Goal: Transaction & Acquisition: Purchase product/service

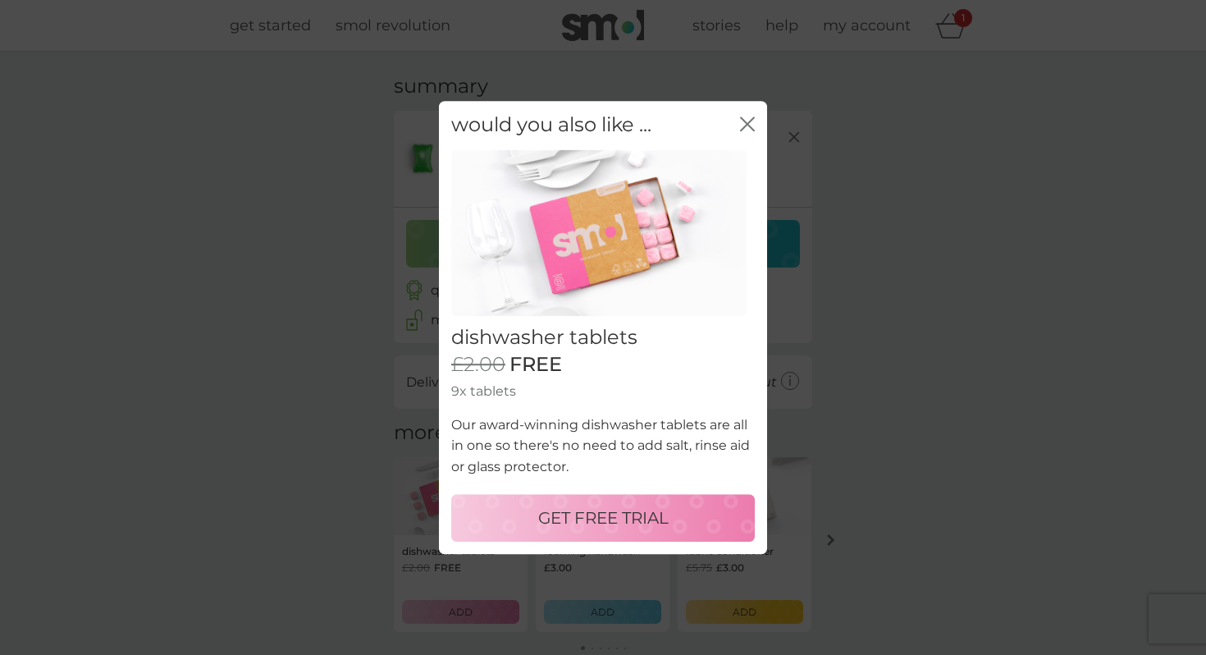
click at [634, 518] on p "GET FREE TRIAL" at bounding box center [603, 517] width 130 height 26
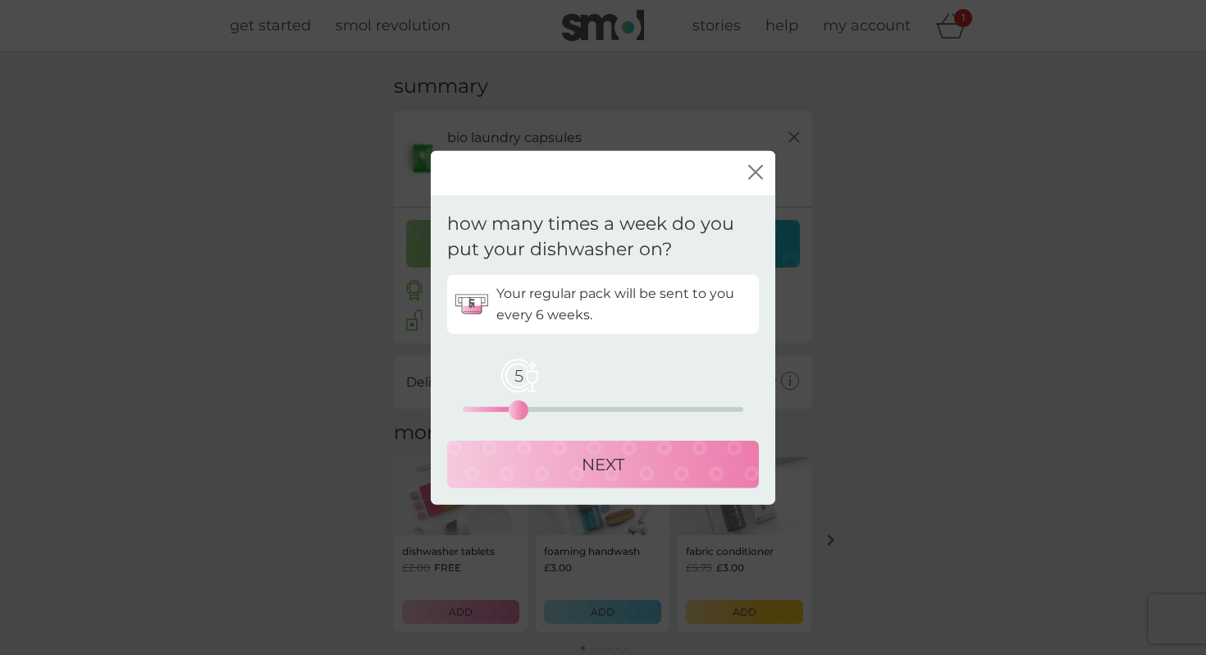
drag, startPoint x: 491, startPoint y: 409, endPoint x: 517, endPoint y: 409, distance: 25.4
click at [517, 409] on div "5 0 12.5 25" at bounding box center [603, 408] width 281 height 5
drag, startPoint x: 518, startPoint y: 411, endPoint x: 508, endPoint y: 411, distance: 9.8
click at [508, 411] on div "4" at bounding box center [507, 409] width 7 height 7
click at [559, 462] on div "NEXT" at bounding box center [602, 463] width 279 height 26
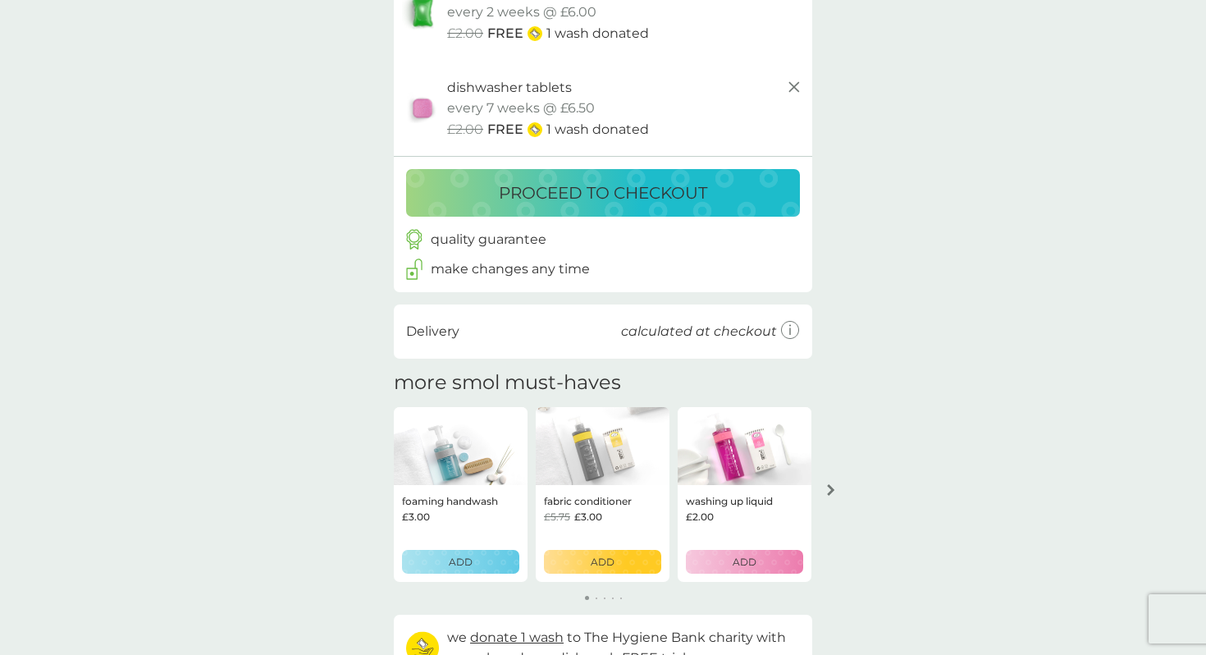
scroll to position [151, 0]
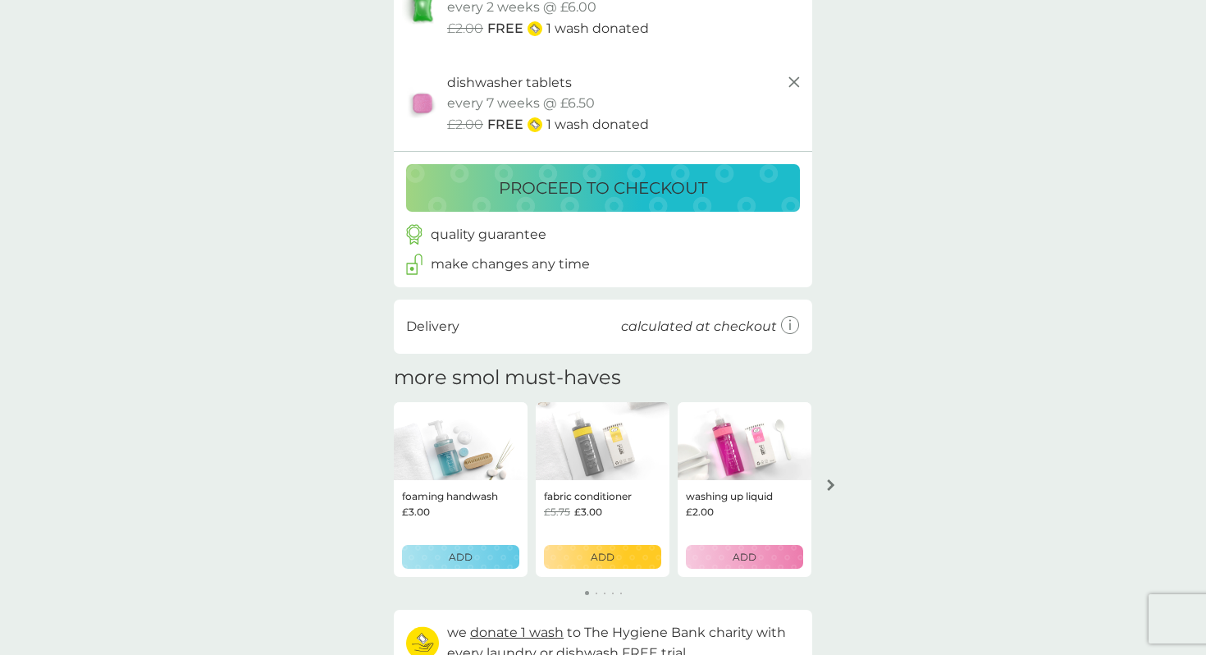
click at [830, 483] on icon "arrow right" at bounding box center [830, 484] width 7 height 11
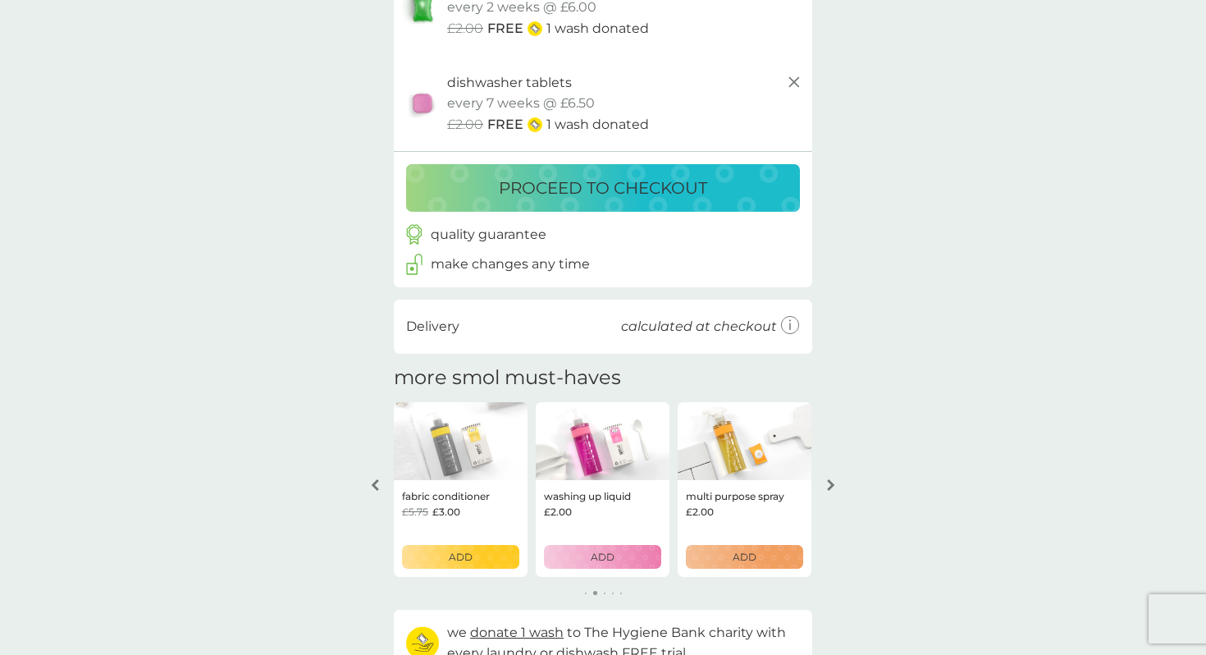
click at [830, 483] on icon "arrow right" at bounding box center [830, 484] width 7 height 11
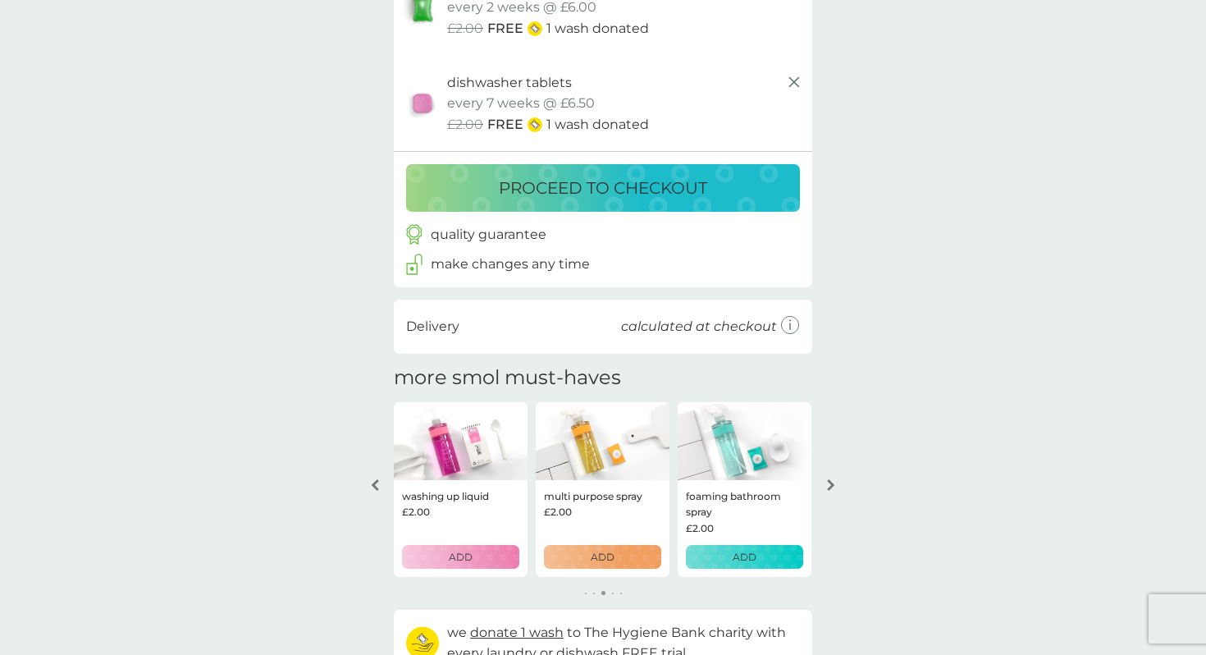
click at [836, 483] on div "arrow right" at bounding box center [830, 484] width 13 height 11
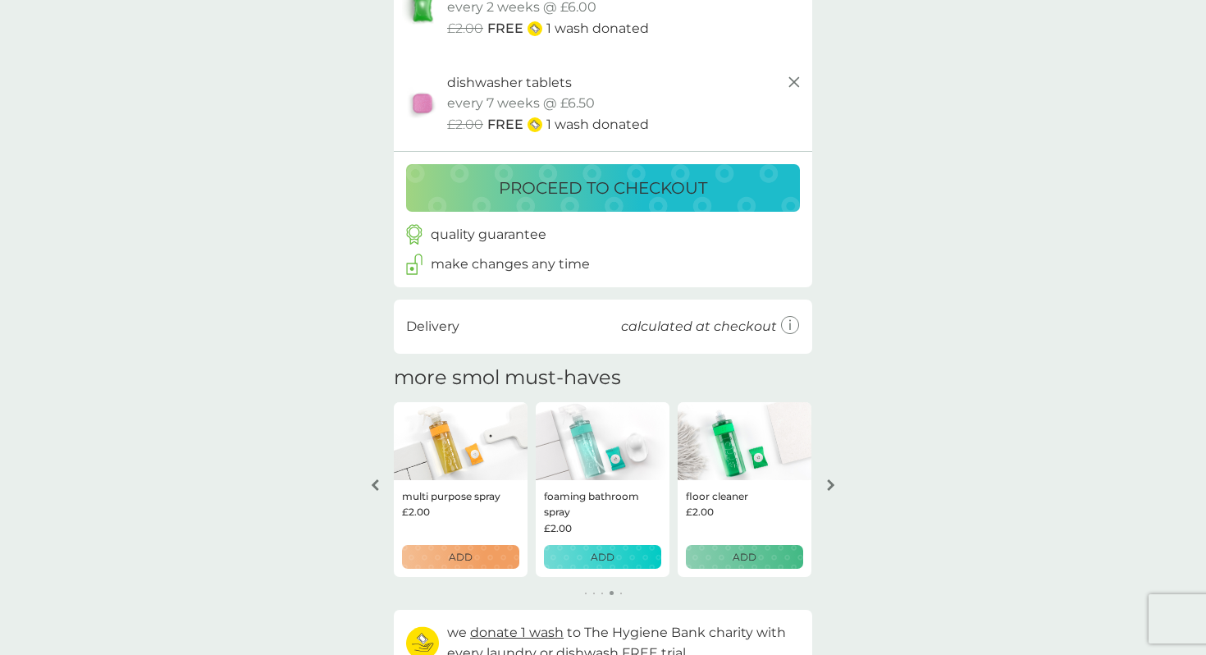
click at [831, 484] on icon "arrow right" at bounding box center [830, 484] width 7 height 11
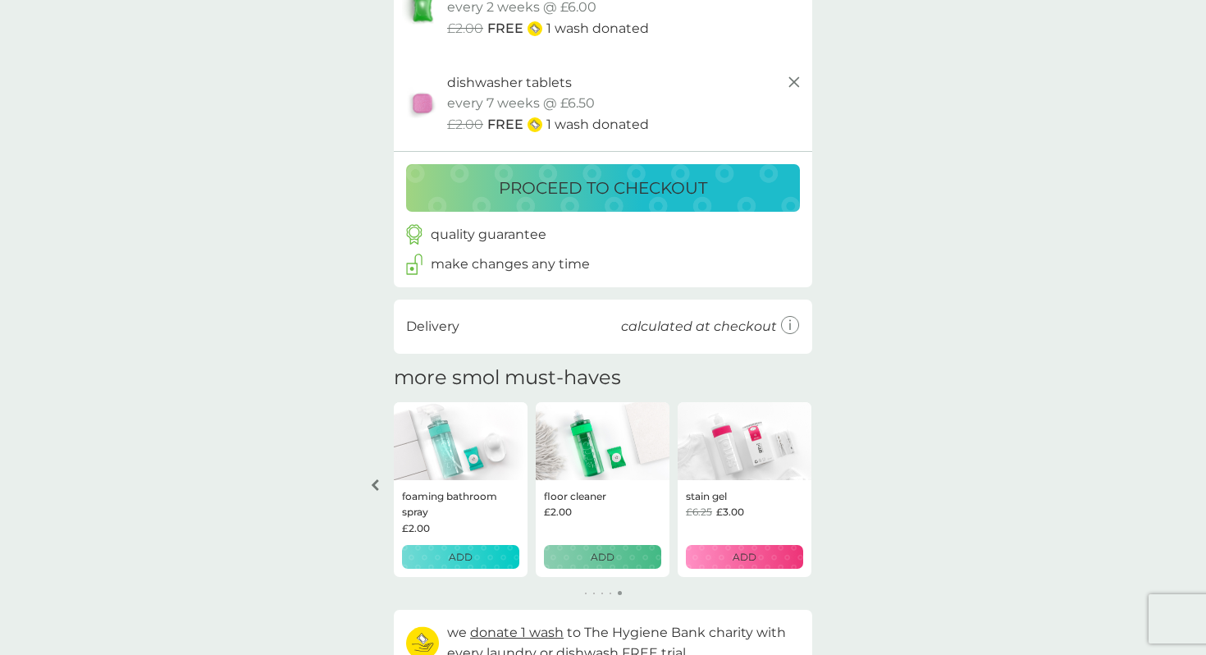
click at [831, 484] on div "your basket summary bio laundry capsules trial pack every 2 weeks @ £6.00 £2.00…" at bounding box center [603, 300] width 1206 height 798
click at [374, 491] on button "arrow left" at bounding box center [375, 485] width 28 height 30
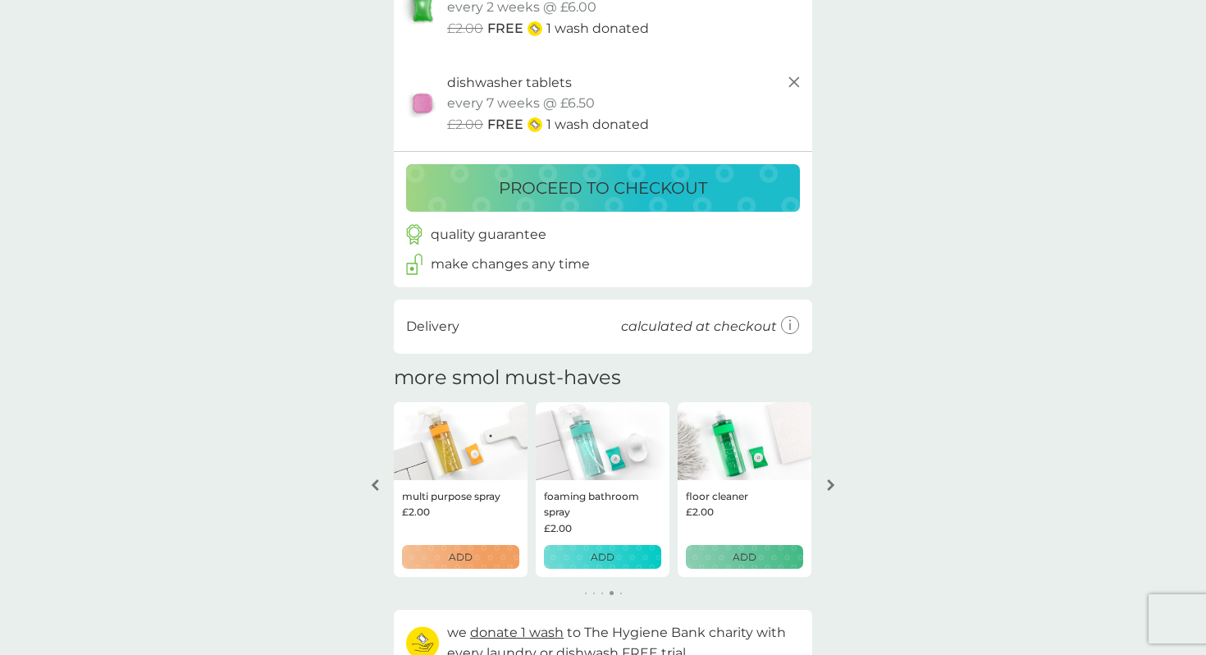
click at [374, 491] on button "arrow left" at bounding box center [375, 485] width 28 height 30
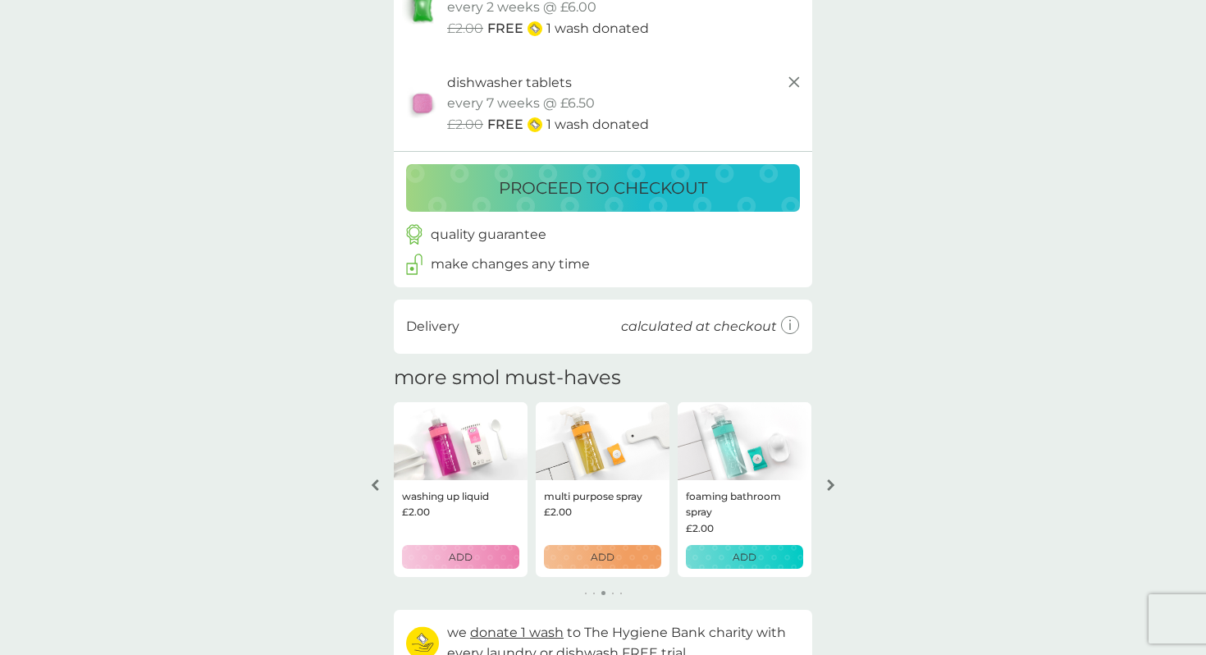
click at [372, 484] on icon "arrow left" at bounding box center [375, 484] width 7 height 11
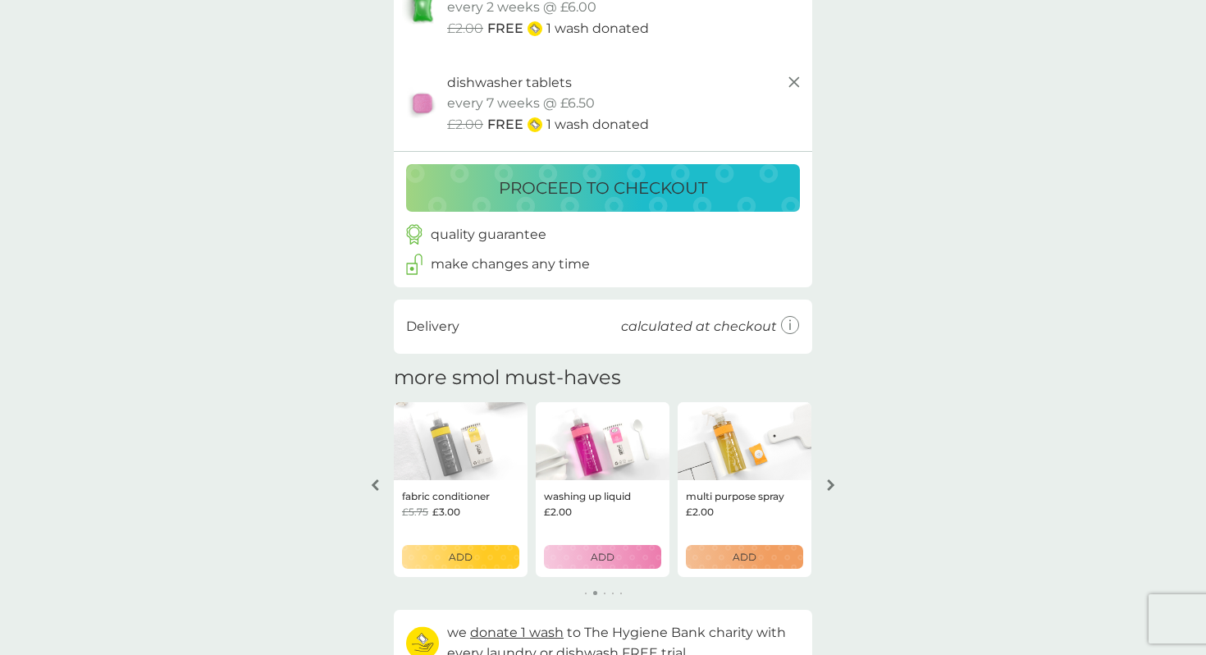
click at [372, 484] on icon "arrow left" at bounding box center [375, 484] width 7 height 11
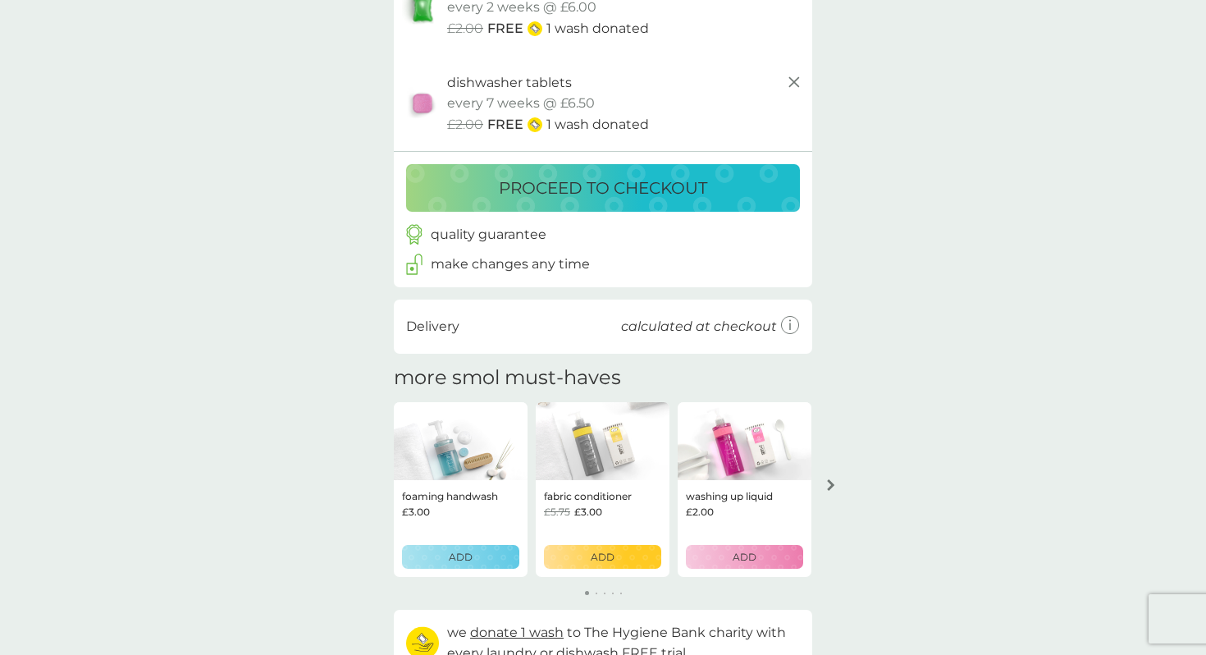
click at [593, 550] on p "ADD" at bounding box center [603, 557] width 24 height 16
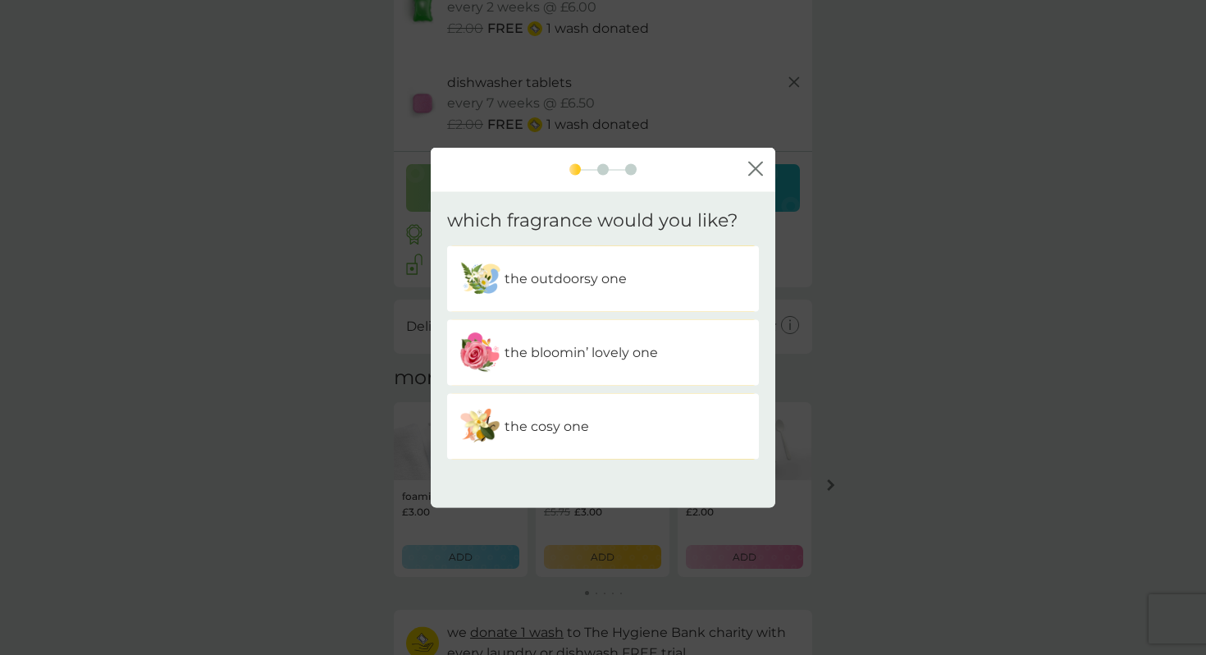
click at [603, 424] on div "the cosy one" at bounding box center [602, 425] width 287 height 41
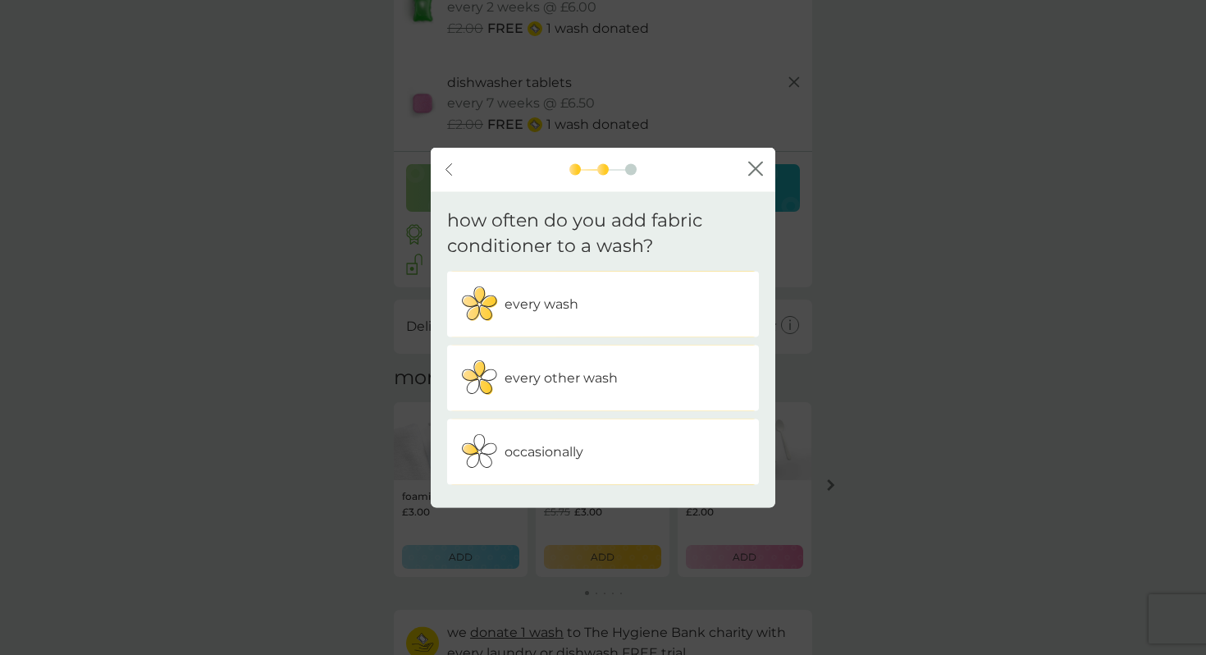
click at [621, 315] on div "every wash" at bounding box center [602, 303] width 287 height 41
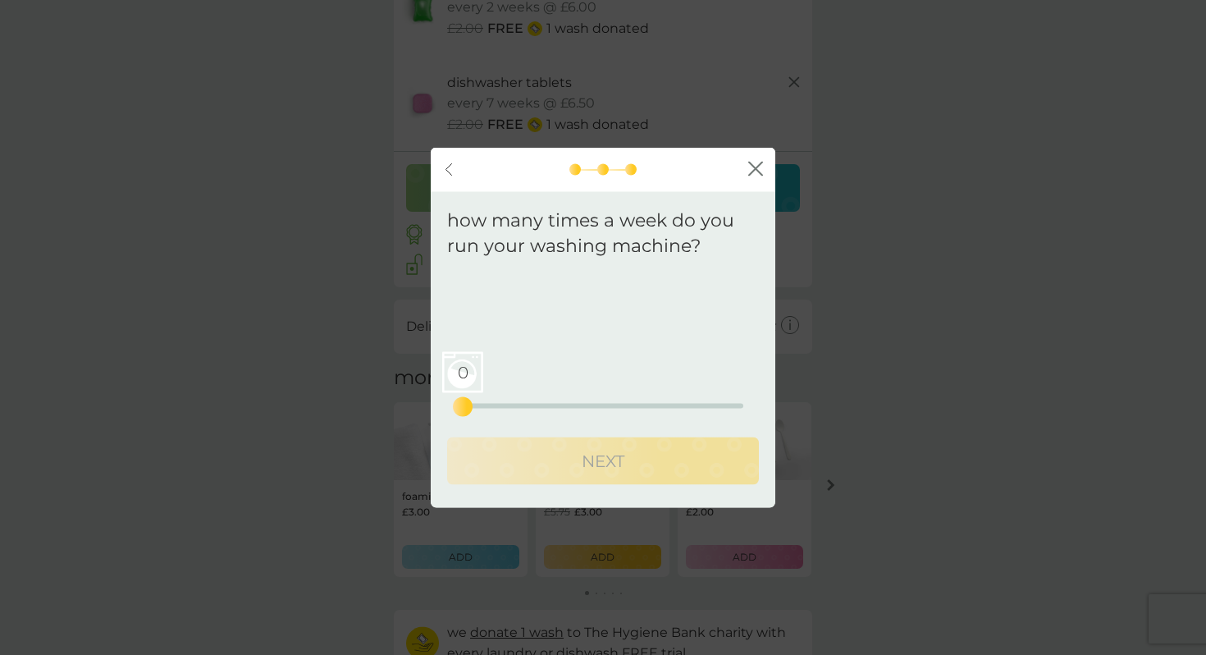
drag, startPoint x: 500, startPoint y: 401, endPoint x: 532, endPoint y: 408, distance: 33.5
click at [532, 408] on div "0 0 12.5 25" at bounding box center [603, 382] width 281 height 66
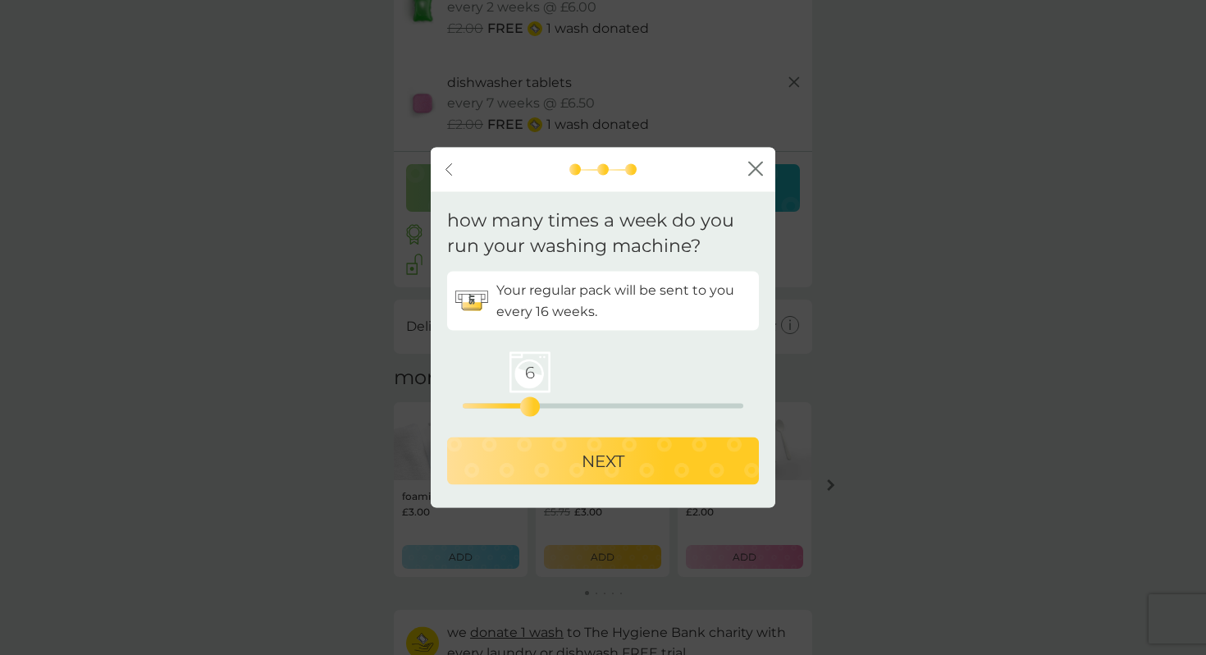
drag, startPoint x: 466, startPoint y: 405, endPoint x: 527, endPoint y: 403, distance: 60.8
click at [527, 403] on div "6" at bounding box center [530, 406] width 7 height 7
click at [582, 449] on p "NEXT" at bounding box center [603, 460] width 43 height 26
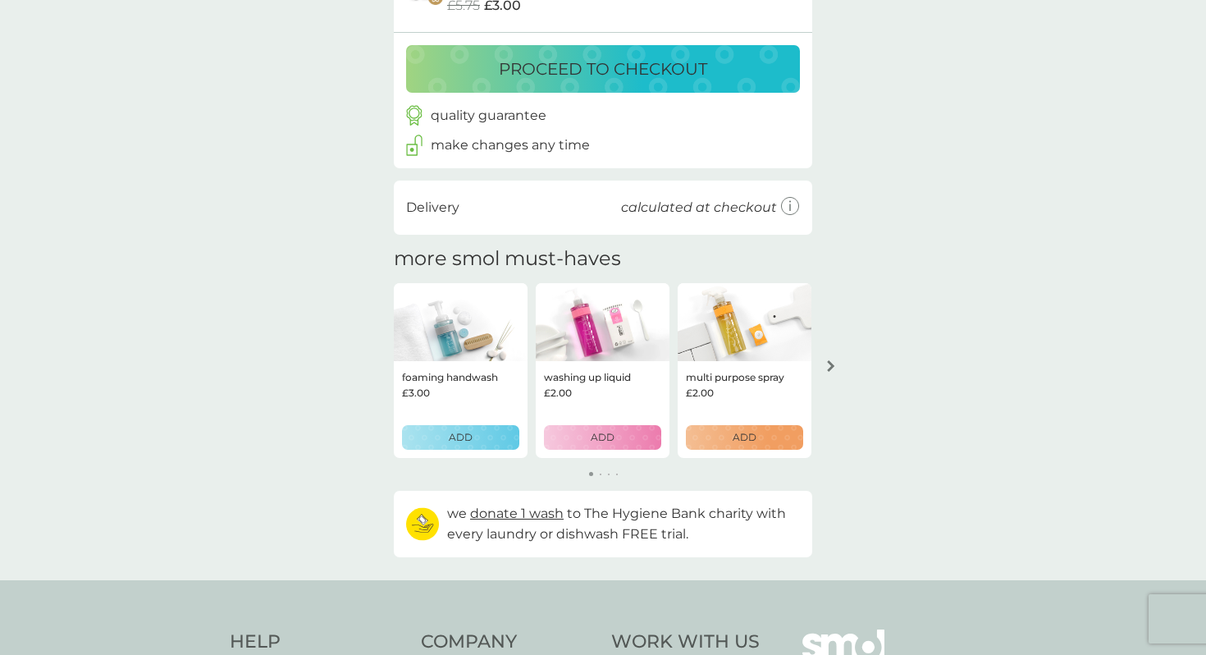
scroll to position [363, 0]
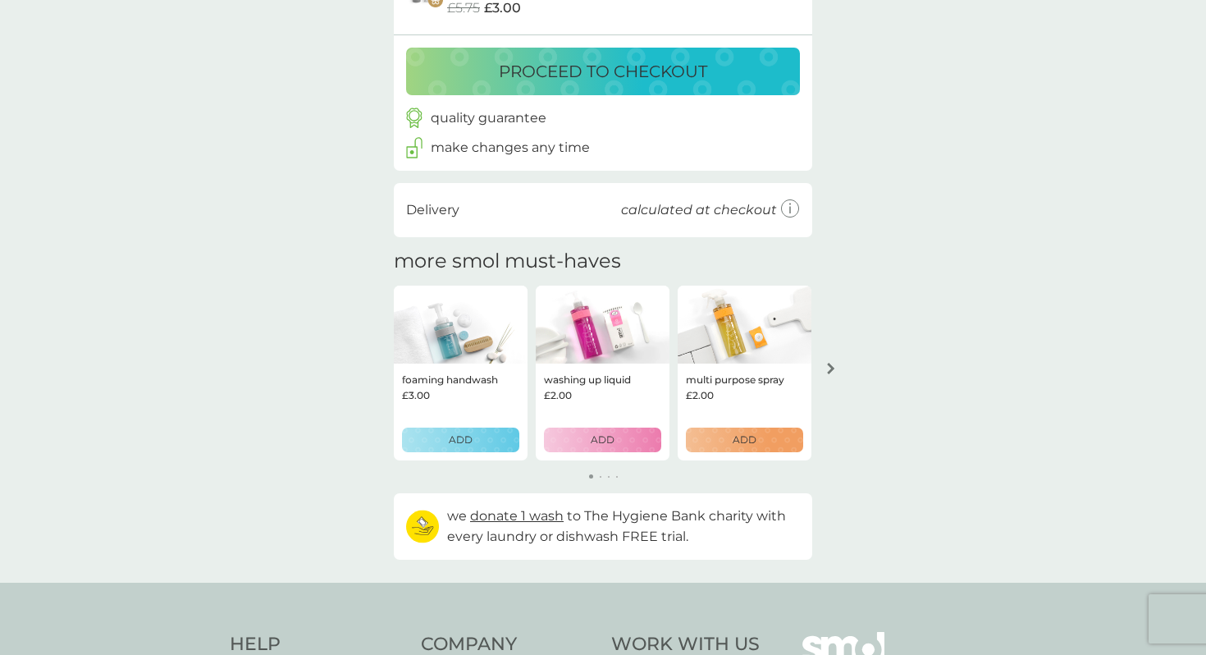
click at [451, 444] on p "ADD" at bounding box center [461, 439] width 24 height 16
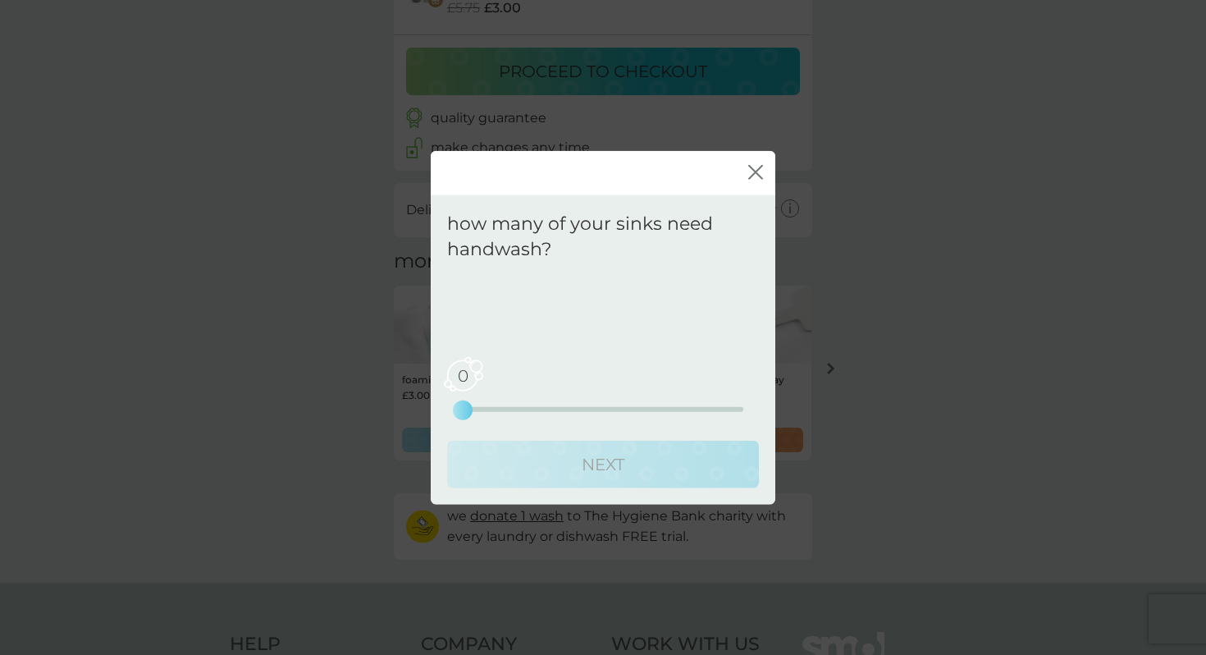
drag, startPoint x: 465, startPoint y: 411, endPoint x: 484, endPoint y: 411, distance: 18.9
click at [484, 411] on div "0 0 2.5 5" at bounding box center [603, 386] width 281 height 66
drag, startPoint x: 467, startPoint y: 407, endPoint x: 484, endPoint y: 407, distance: 17.2
click at [484, 407] on div "0 0 2.5 5" at bounding box center [603, 408] width 281 height 5
drag, startPoint x: 459, startPoint y: 407, endPoint x: 488, endPoint y: 407, distance: 28.7
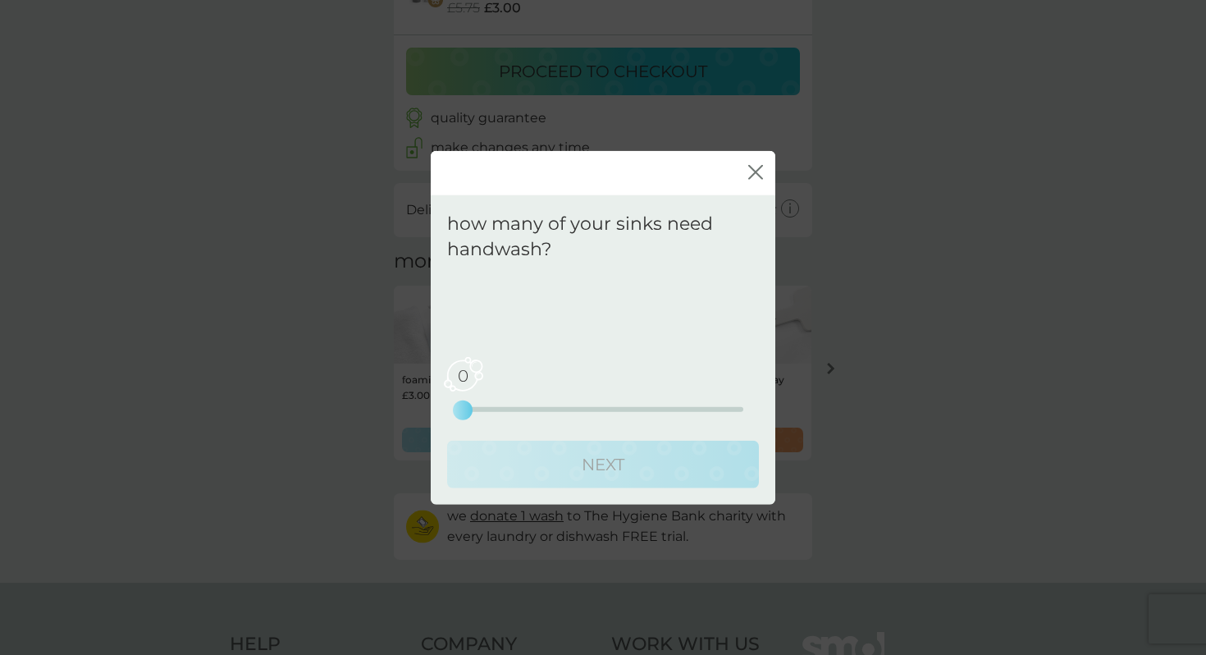
click at [488, 407] on div "0 0 2.5 5" at bounding box center [603, 408] width 281 height 5
drag, startPoint x: 458, startPoint y: 407, endPoint x: 509, endPoint y: 406, distance: 51.7
click at [466, 406] on div "0" at bounding box center [462, 409] width 7 height 7
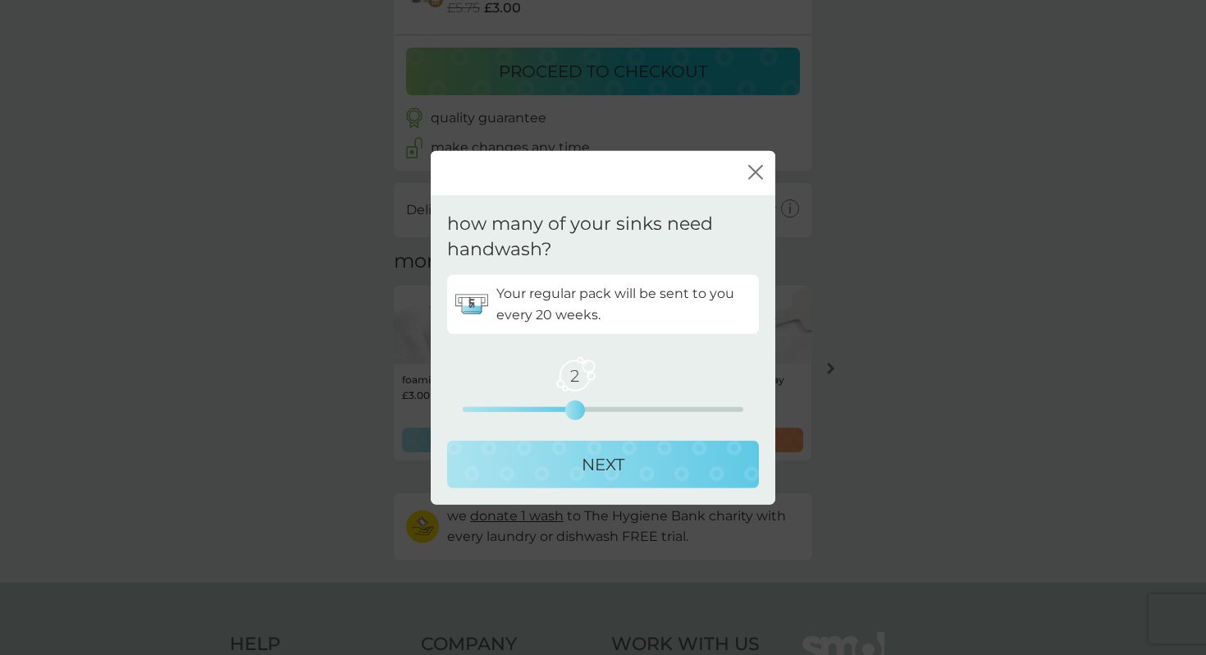
drag, startPoint x: 514, startPoint y: 407, endPoint x: 565, endPoint y: 408, distance: 50.9
click at [572, 408] on div "2" at bounding box center [575, 409] width 7 height 7
click at [607, 446] on button "NEXT" at bounding box center [603, 464] width 312 height 48
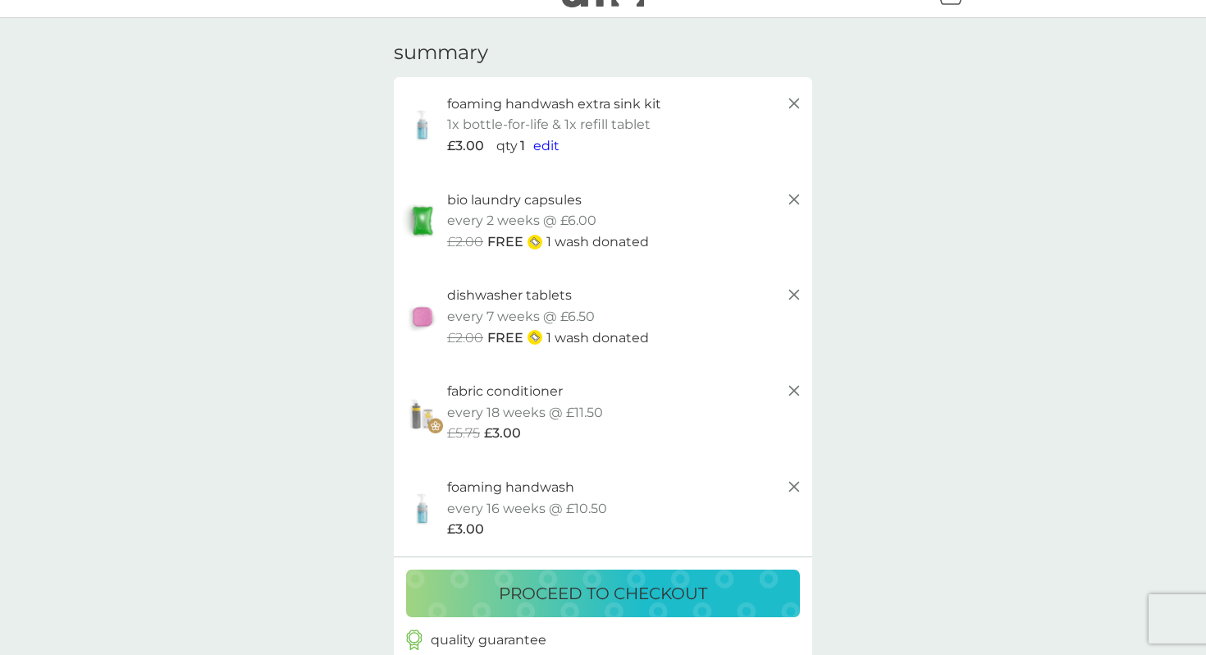
scroll to position [43, 0]
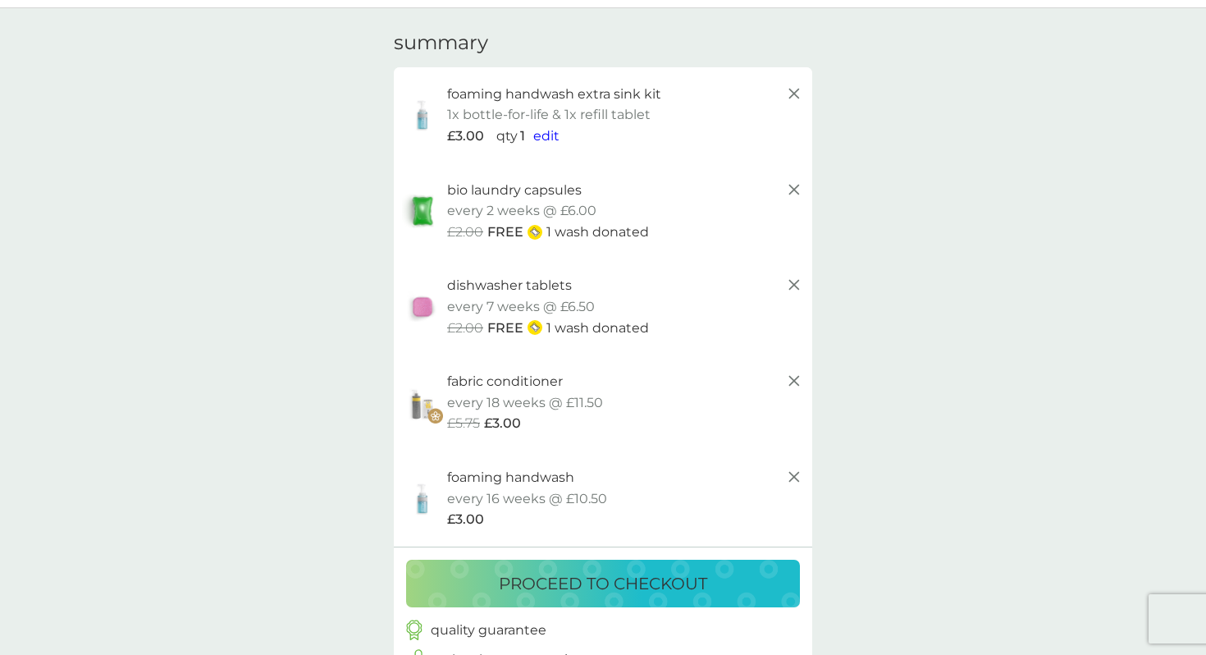
click at [788, 87] on icon at bounding box center [794, 94] width 20 height 20
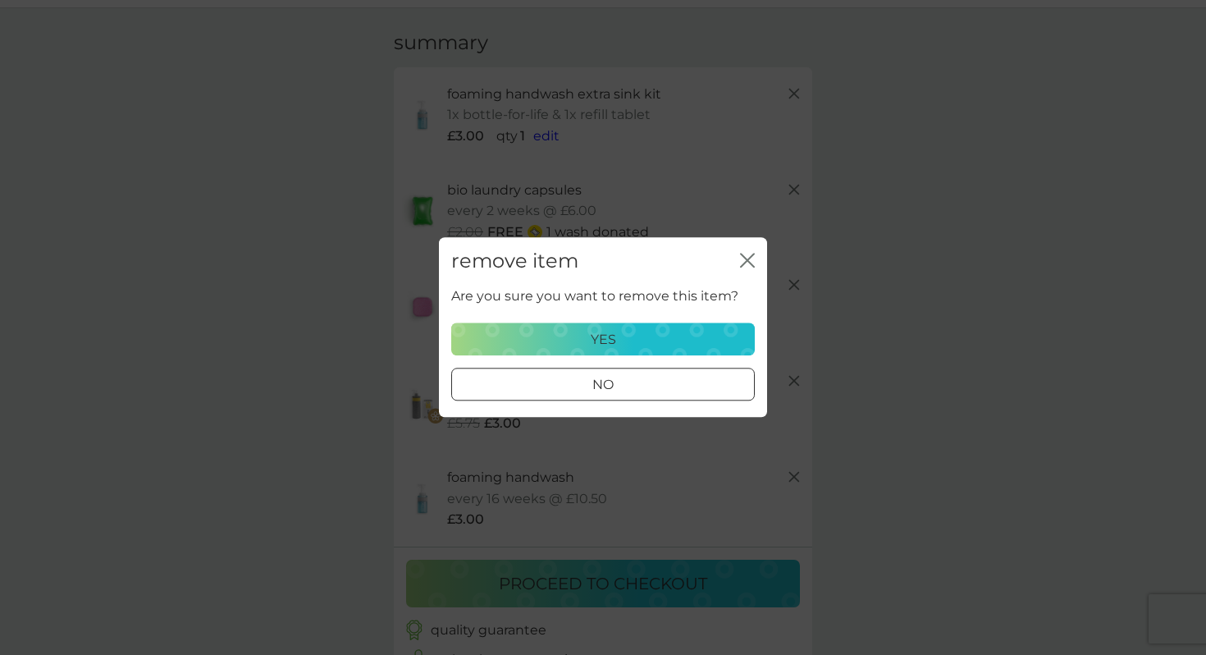
click at [646, 345] on div "yes" at bounding box center [603, 339] width 282 height 21
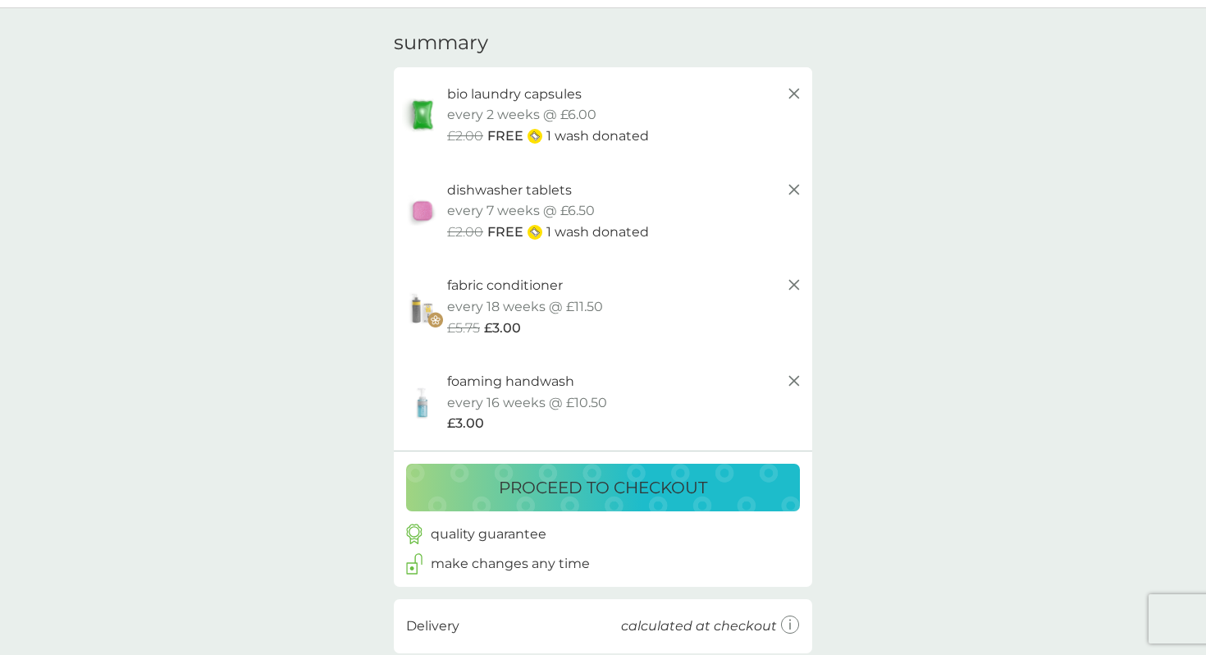
click at [631, 497] on p "proceed to checkout" at bounding box center [603, 487] width 208 height 26
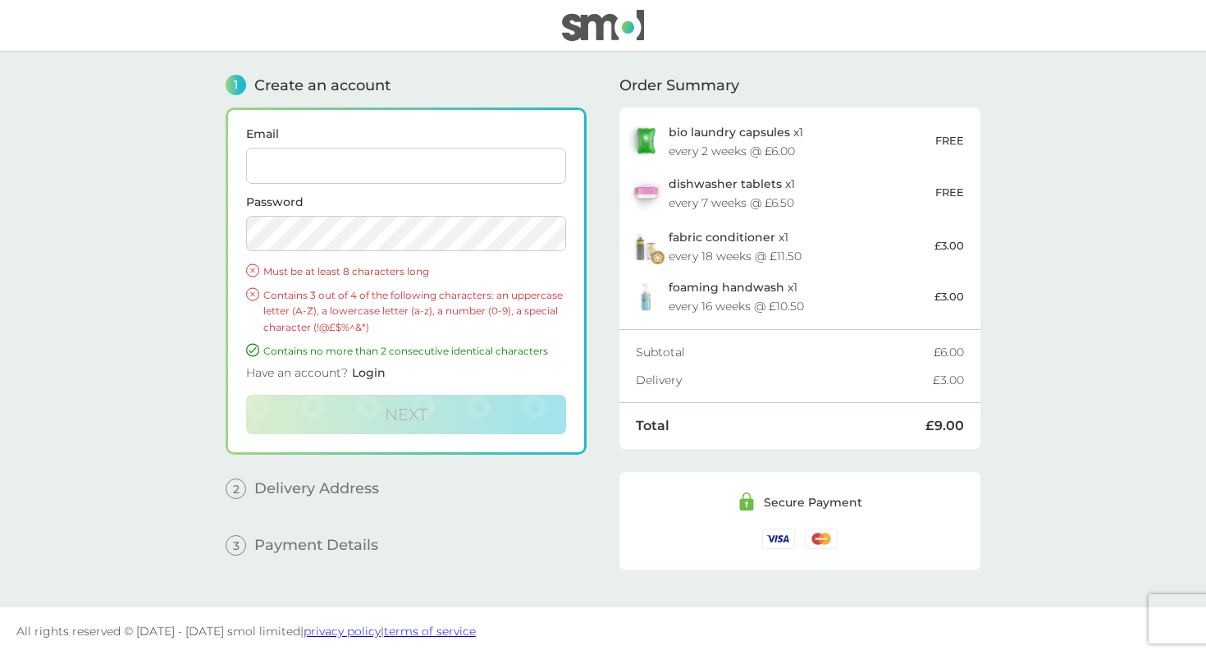
click at [431, 159] on input "Email" at bounding box center [406, 166] width 320 height 36
type input "[EMAIL_ADDRESS][DOMAIN_NAME]"
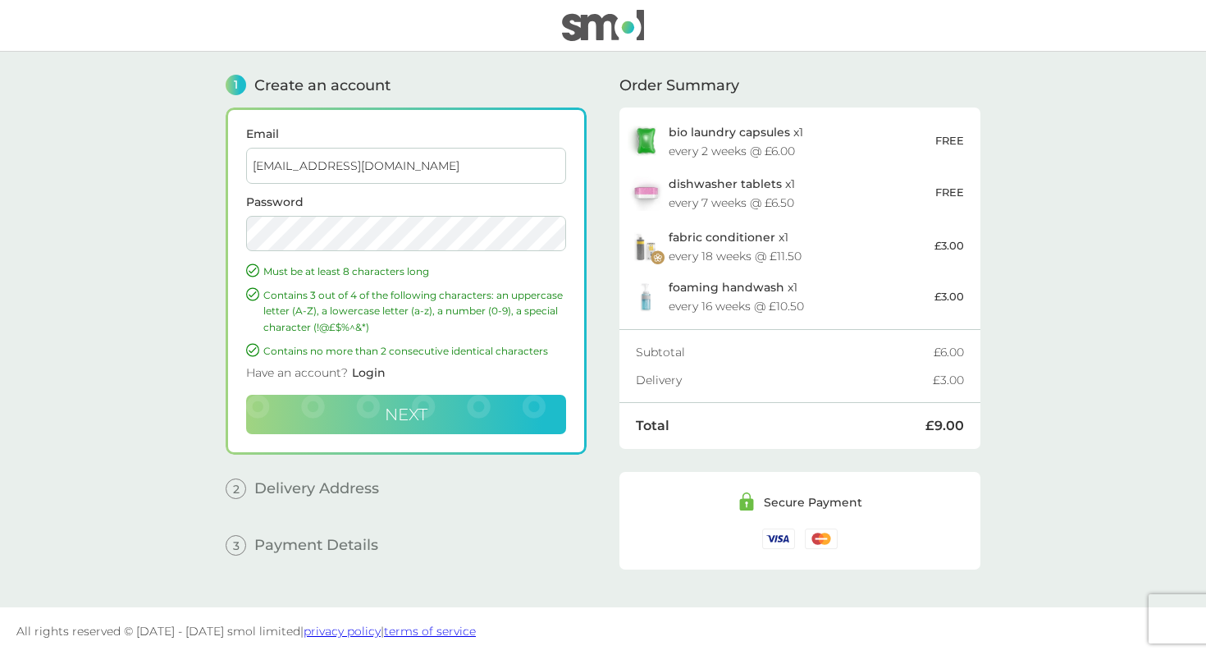
click at [368, 408] on button "Next" at bounding box center [406, 414] width 320 height 39
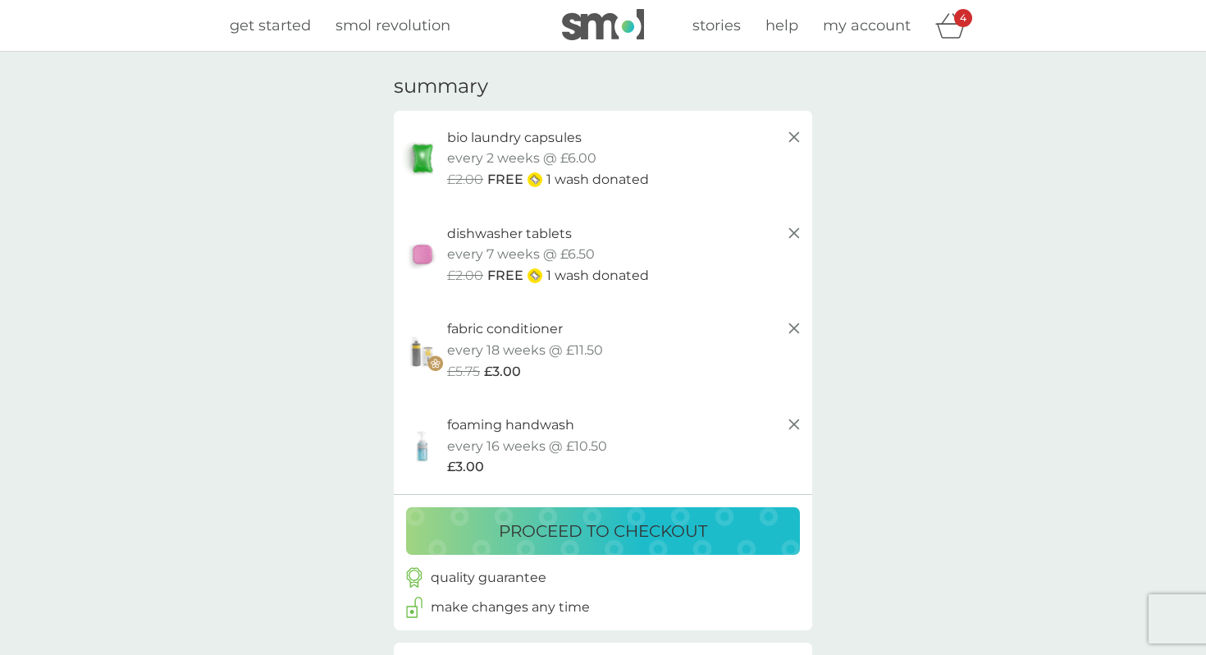
click at [795, 419] on icon at bounding box center [794, 424] width 20 height 20
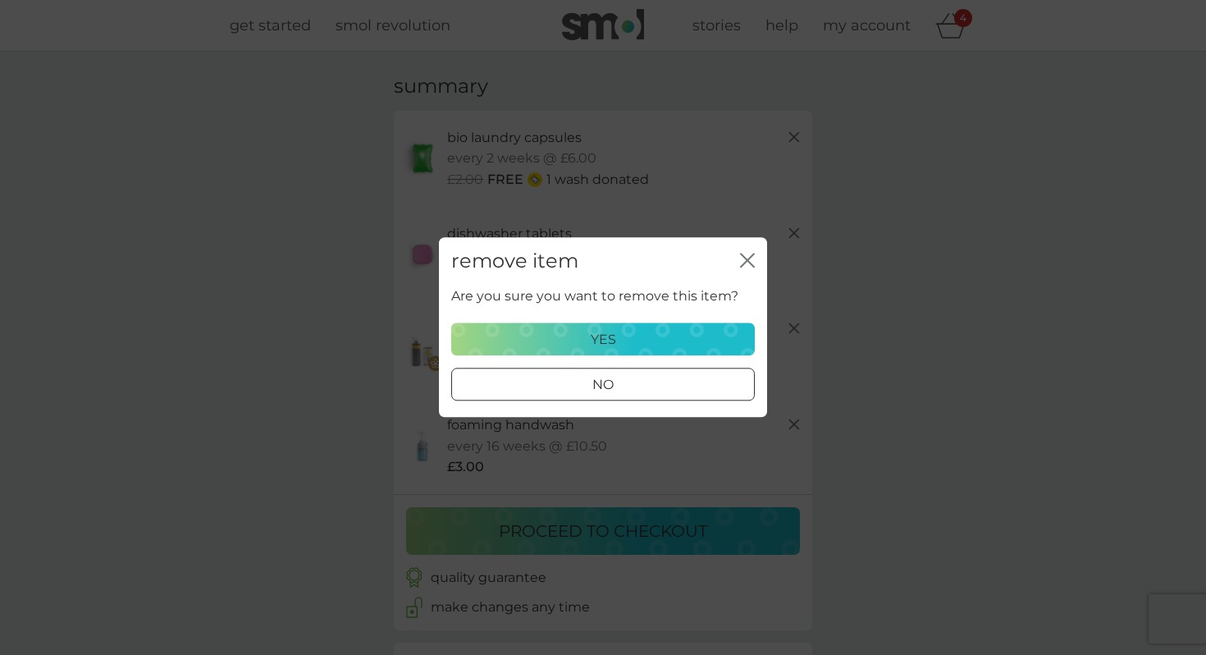
click at [650, 329] on div "yes" at bounding box center [603, 339] width 282 height 21
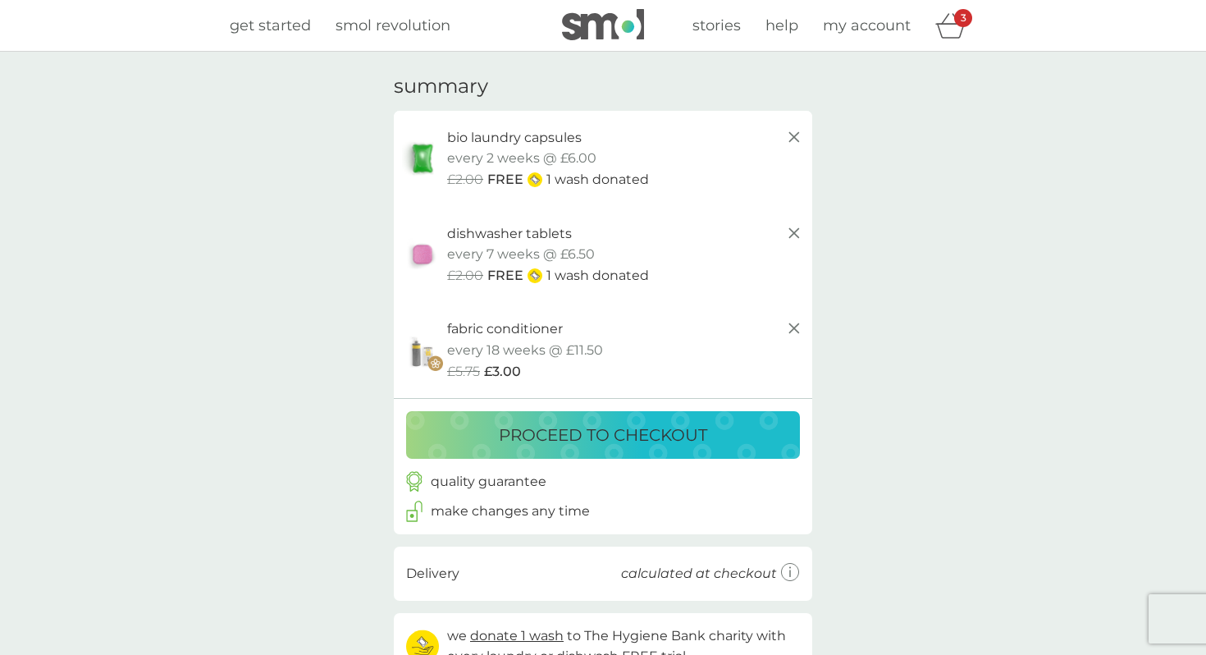
click at [644, 436] on p "proceed to checkout" at bounding box center [603, 435] width 208 height 26
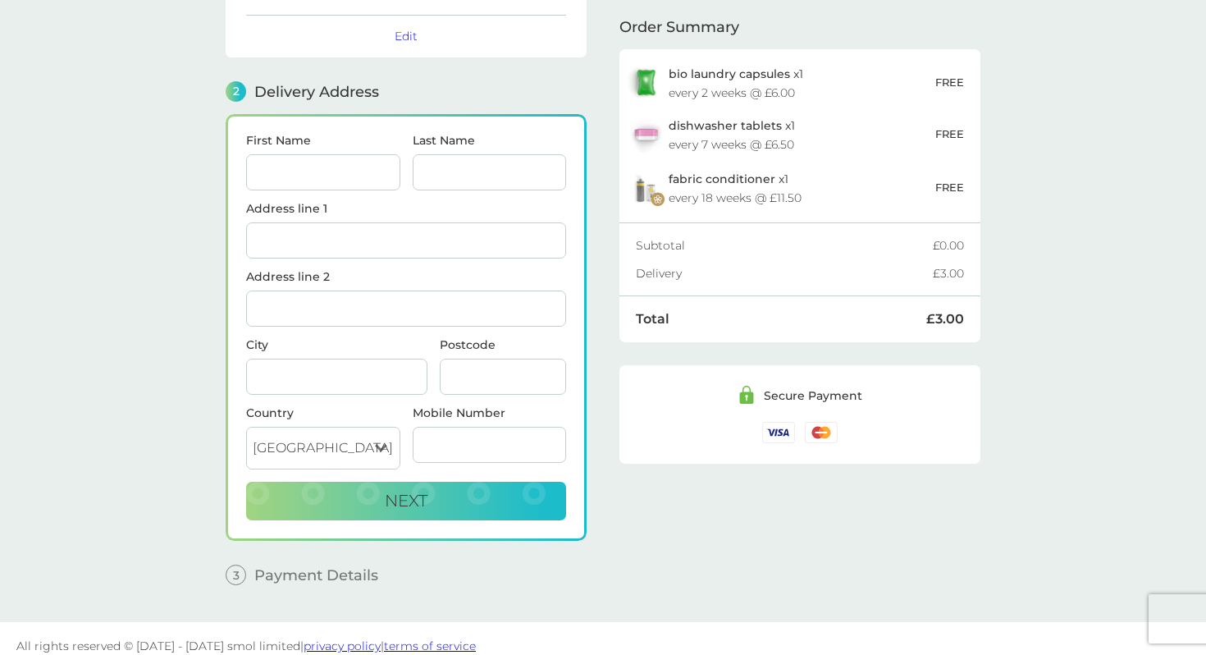
scroll to position [156, 0]
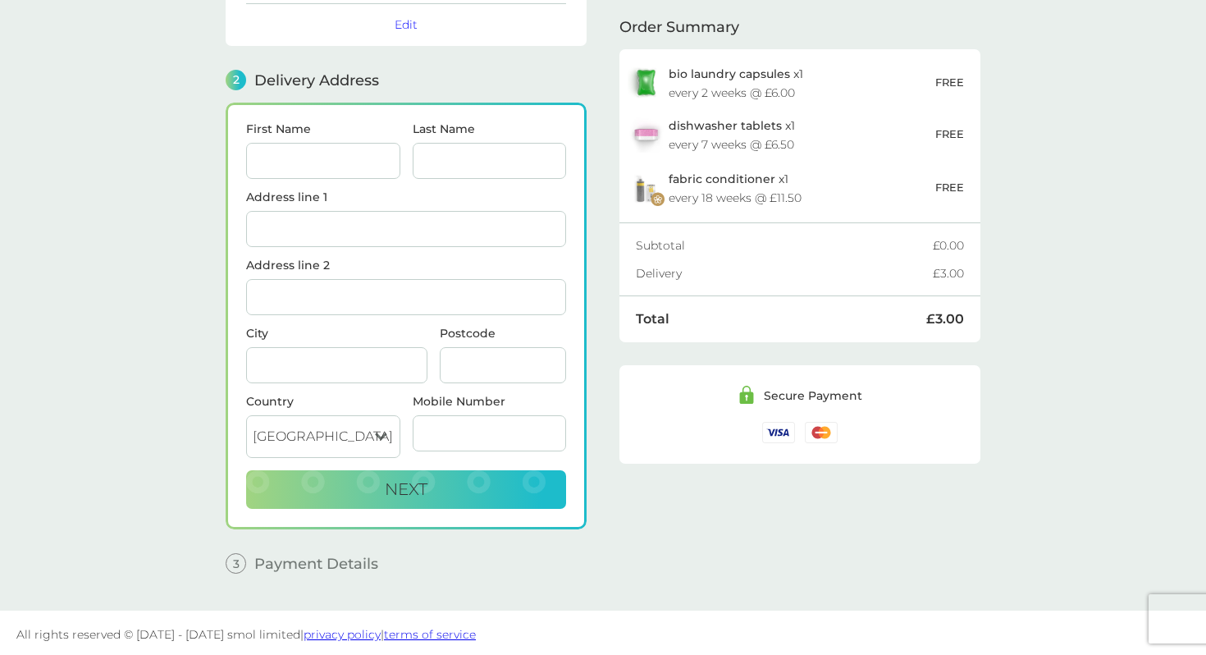
click at [294, 157] on input "First Name" at bounding box center [323, 161] width 154 height 36
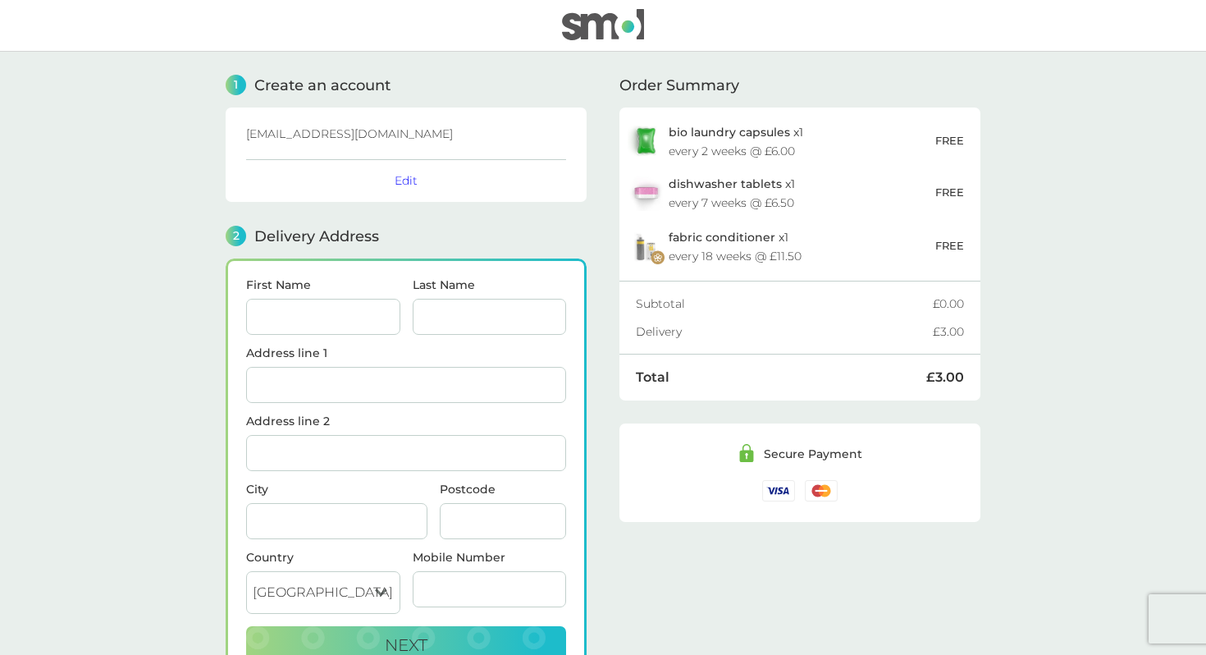
click at [363, 318] on input "First Name" at bounding box center [323, 317] width 154 height 36
type input "Dea"
type input "Poriazova"
type input "Ground Floor Flat, Flat 2"
type input "[PERSON_NAME][STREET_ADDRESS]"
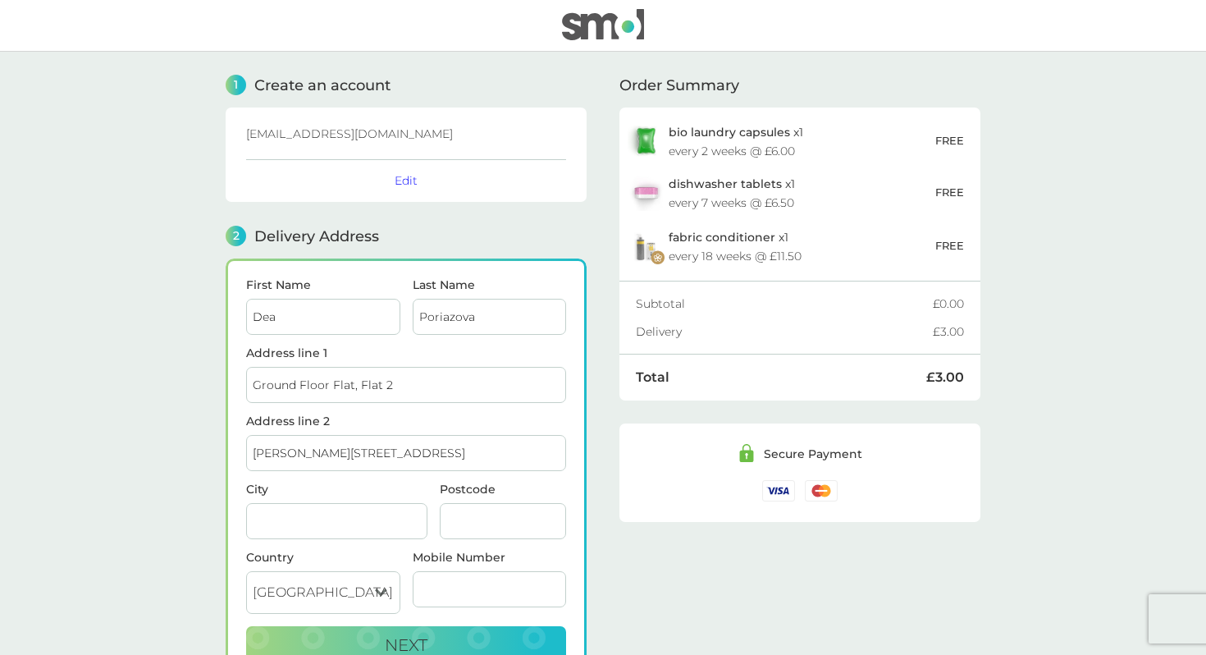
type input "[GEOGRAPHIC_DATA]"
type input "W140NH"
type input "07801363255"
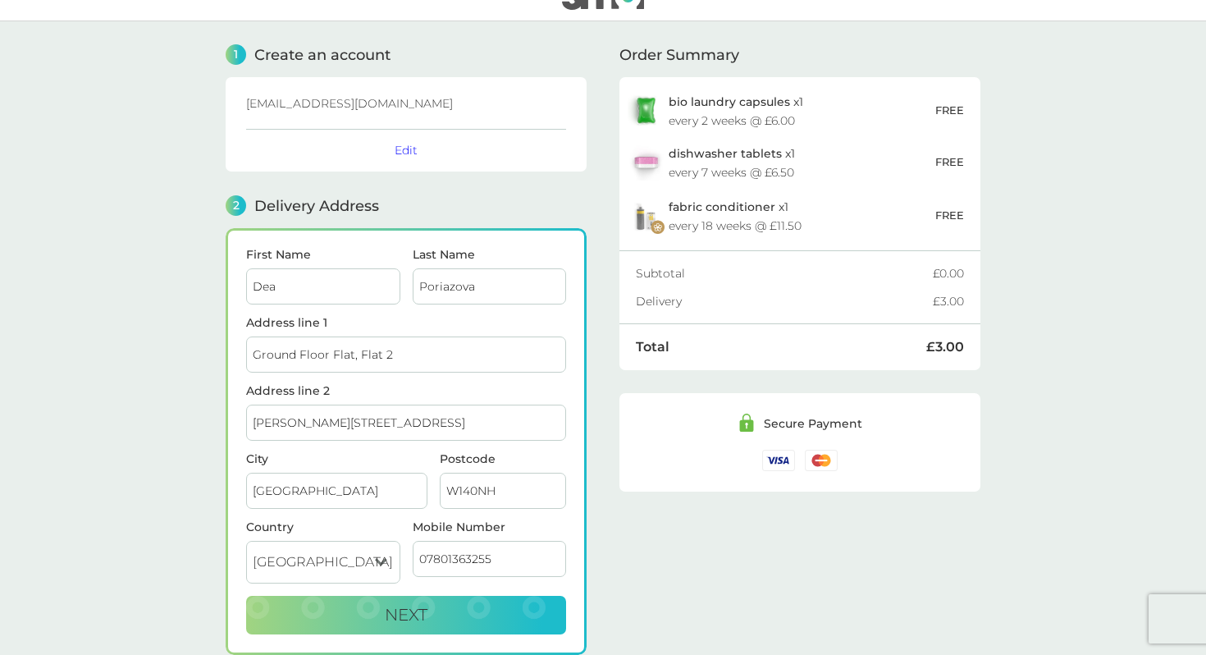
click at [236, 475] on div "First Name Dea Last Name Poriazova Address line [GEOGRAPHIC_DATA], Flat 2 Addre…" at bounding box center [406, 441] width 361 height 427
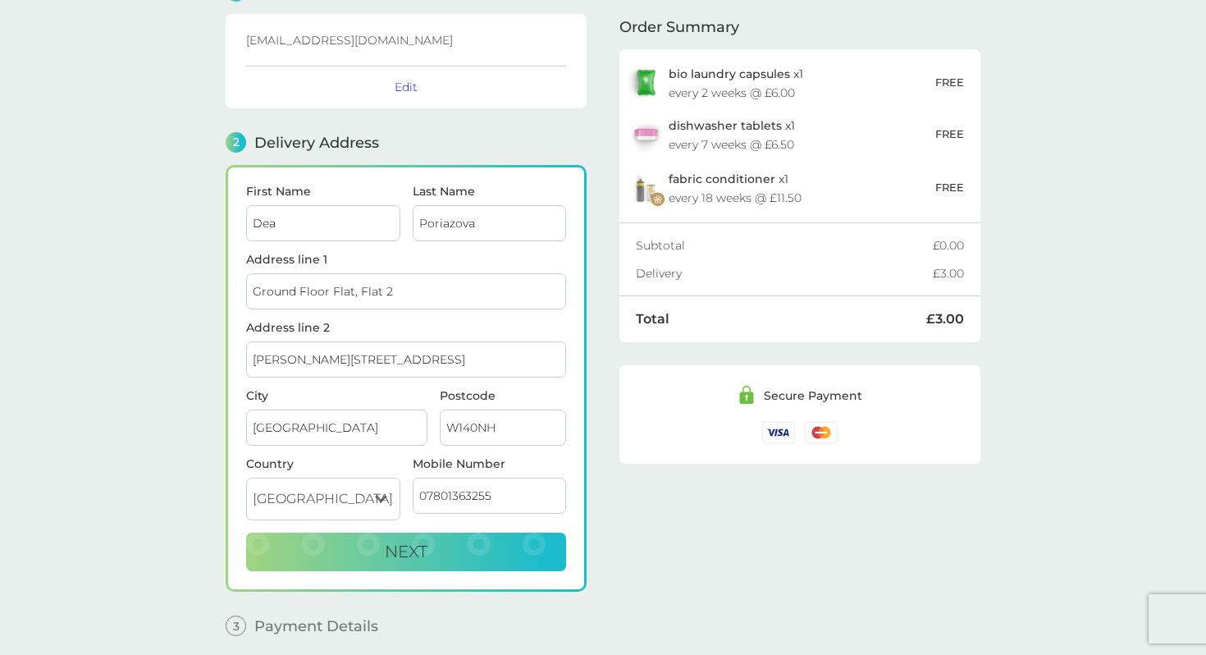
scroll to position [94, 0]
click at [374, 559] on button "Next" at bounding box center [406, 551] width 320 height 39
checkbox input "true"
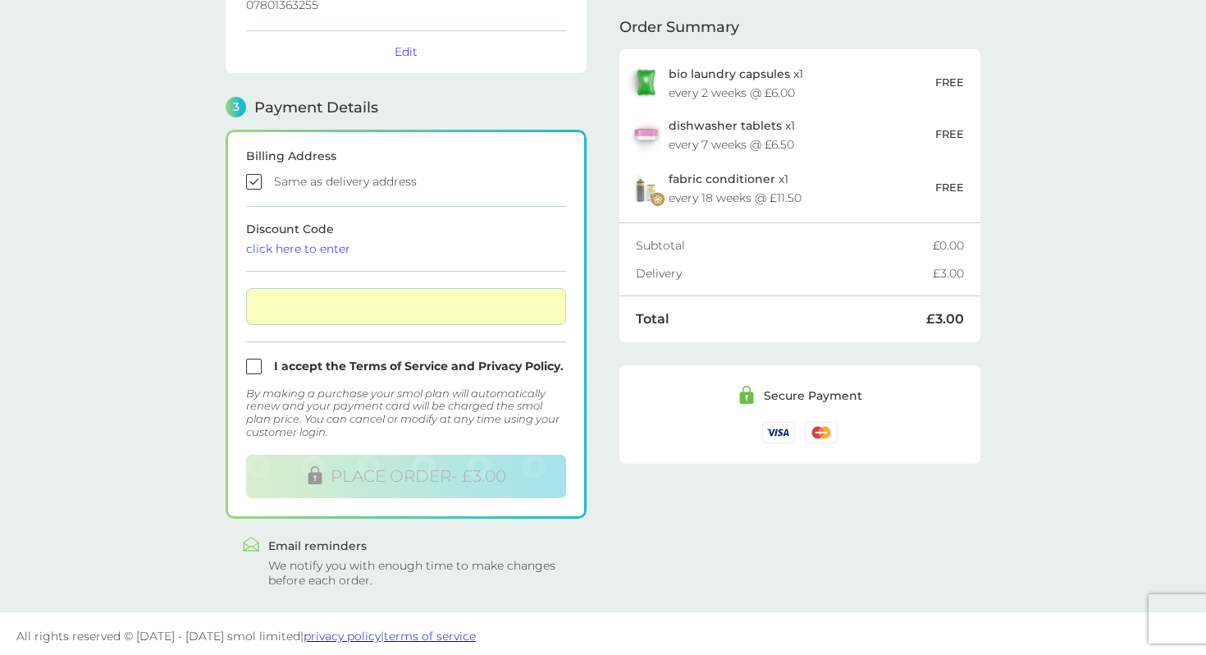
scroll to position [399, 0]
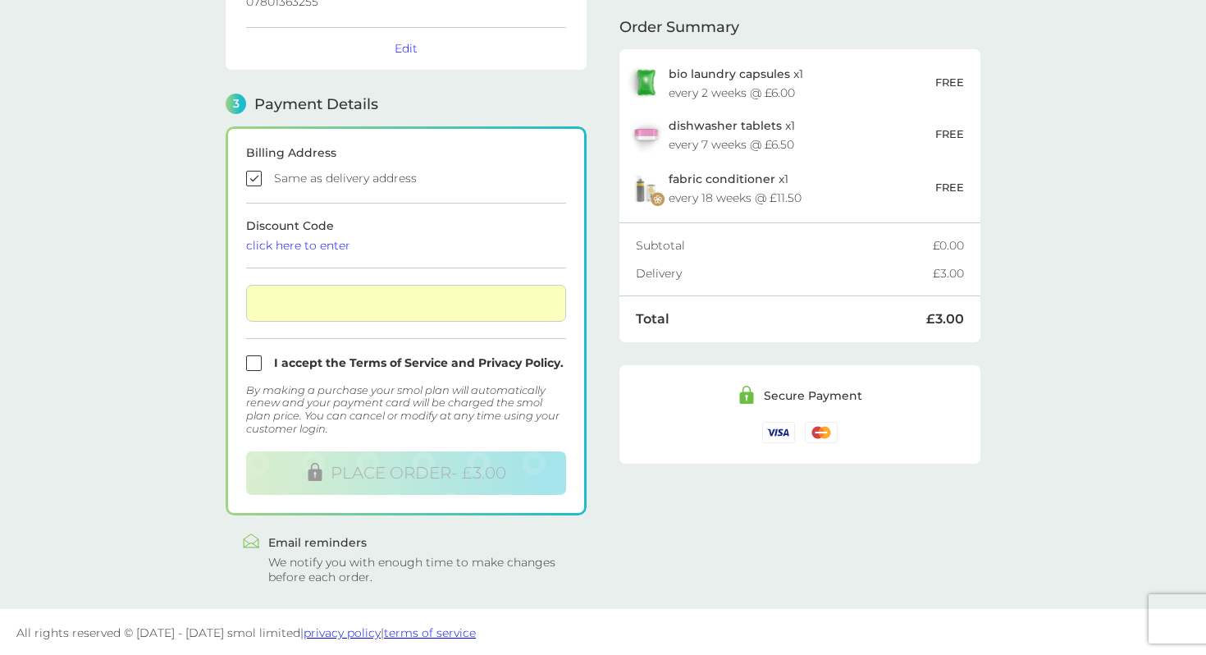
click at [315, 363] on input "checkbox" at bounding box center [406, 363] width 320 height 16
checkbox input "true"
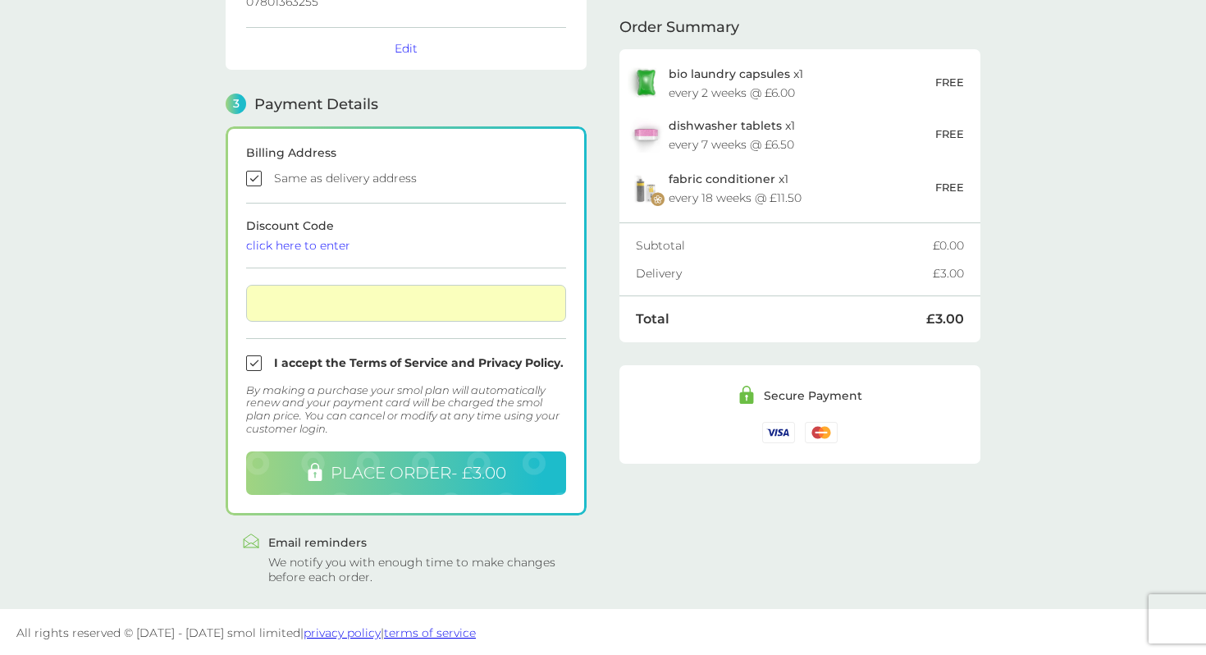
click at [349, 468] on span "PLACE ORDER - £3.00" at bounding box center [419, 473] width 176 height 20
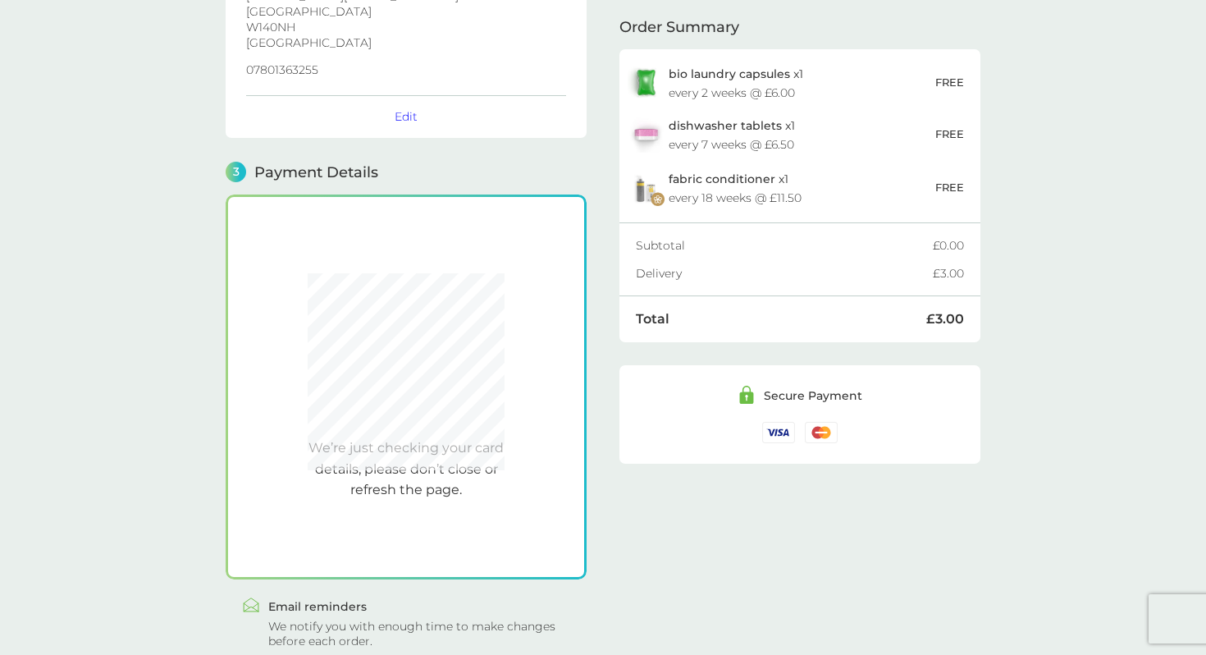
scroll to position [396, 0]
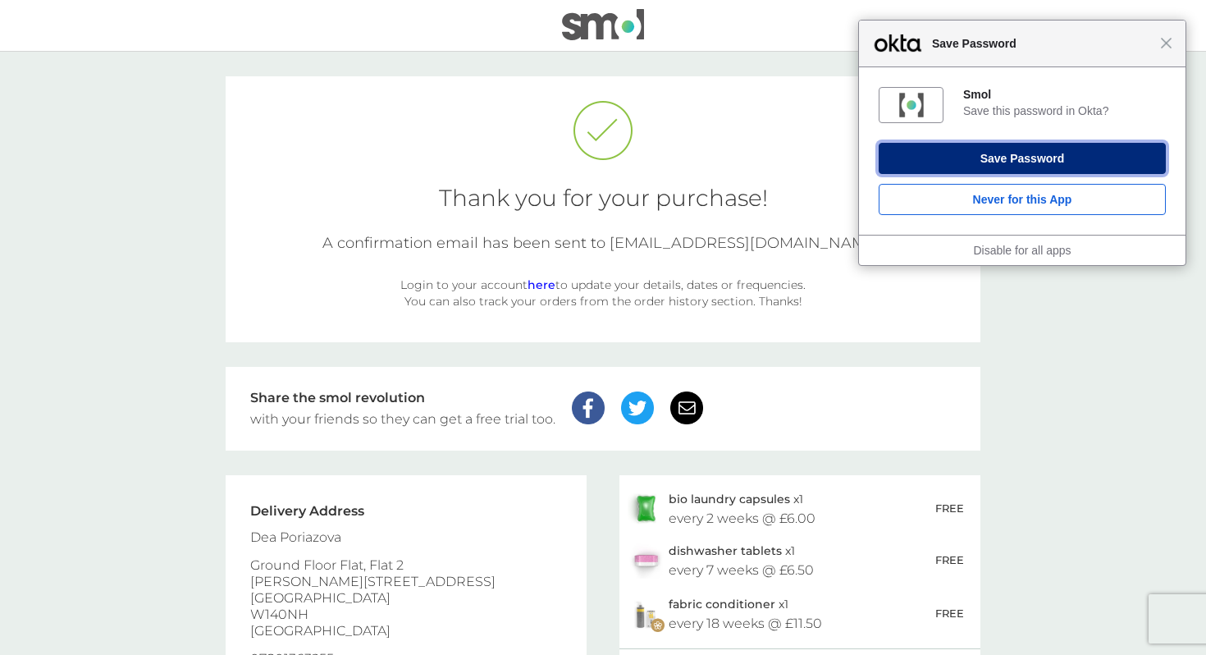
click at [1010, 158] on button "Save Password" at bounding box center [1022, 158] width 287 height 31
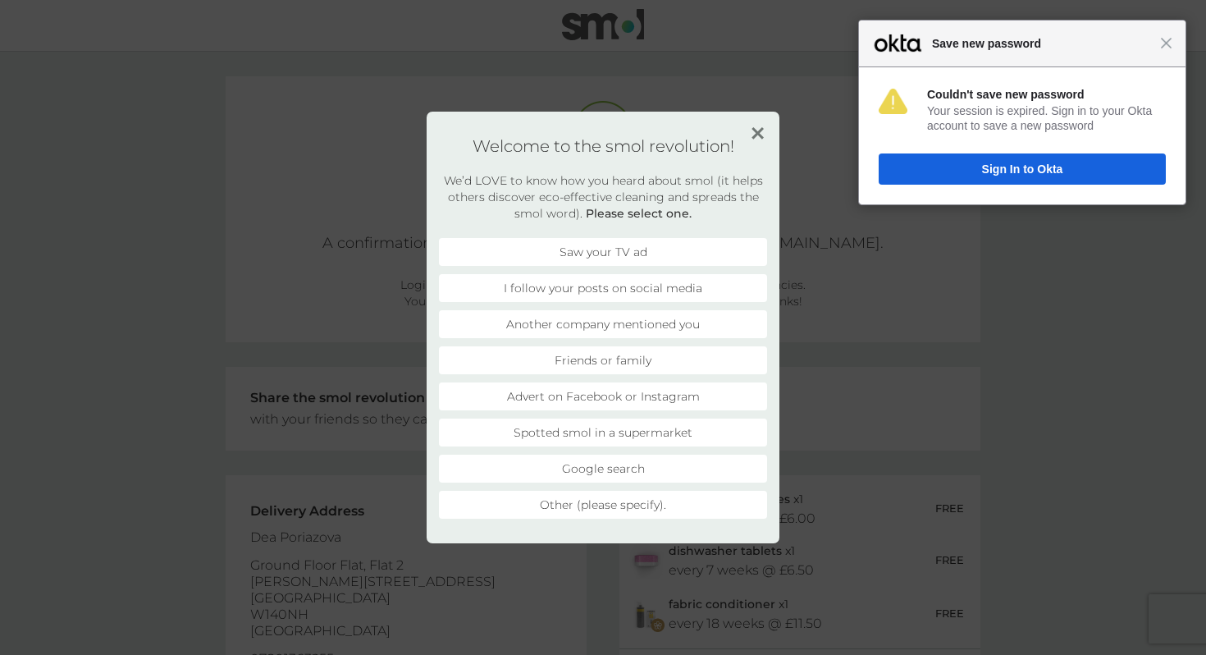
click at [1175, 44] on div "Close Save new password" at bounding box center [1022, 44] width 326 height 47
click at [1168, 37] on span "Close" at bounding box center [1166, 43] width 12 height 12
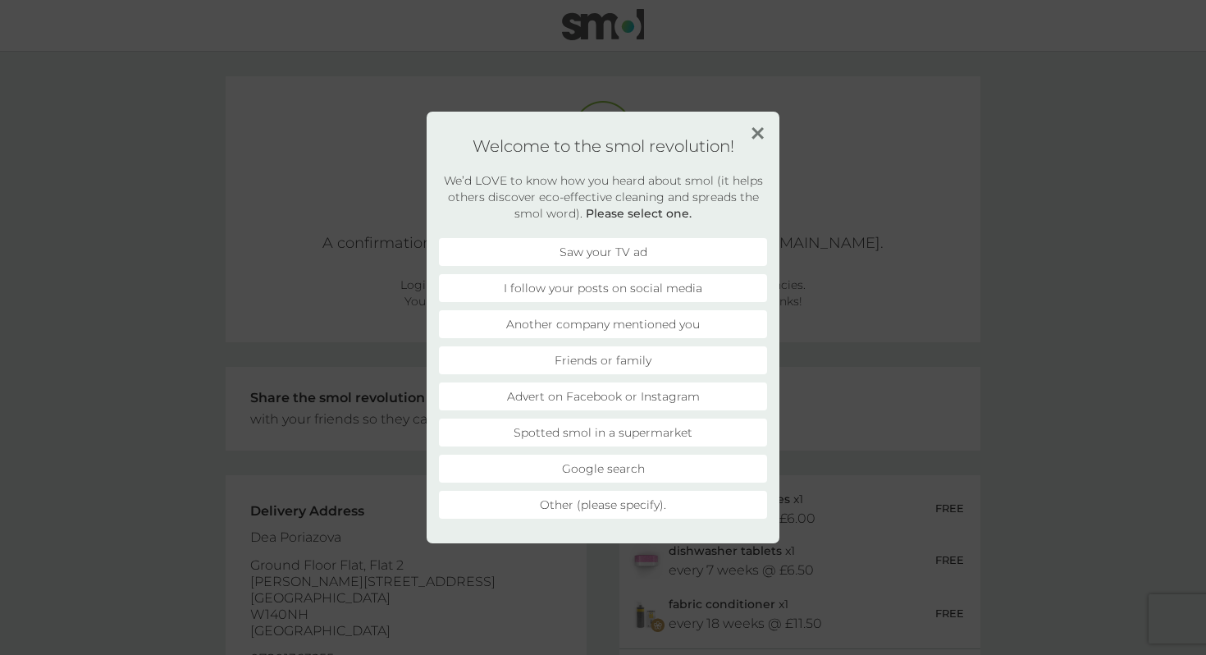
click at [761, 127] on img at bounding box center [757, 133] width 12 height 12
